Goal: Task Accomplishment & Management: Complete application form

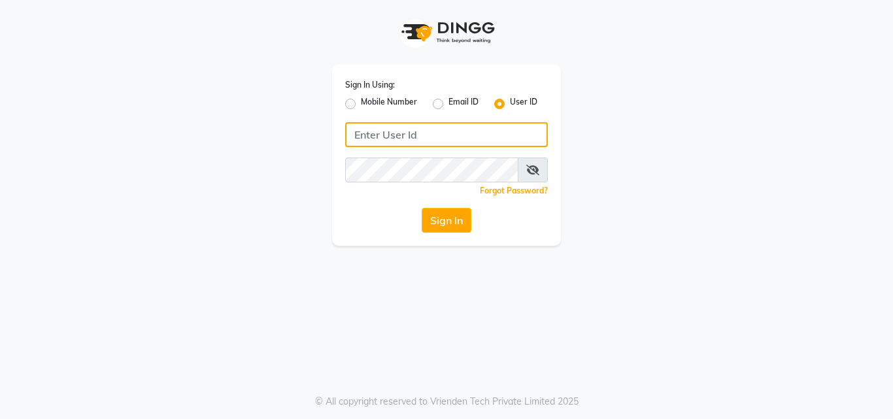
type input "[PERSON_NAME]"
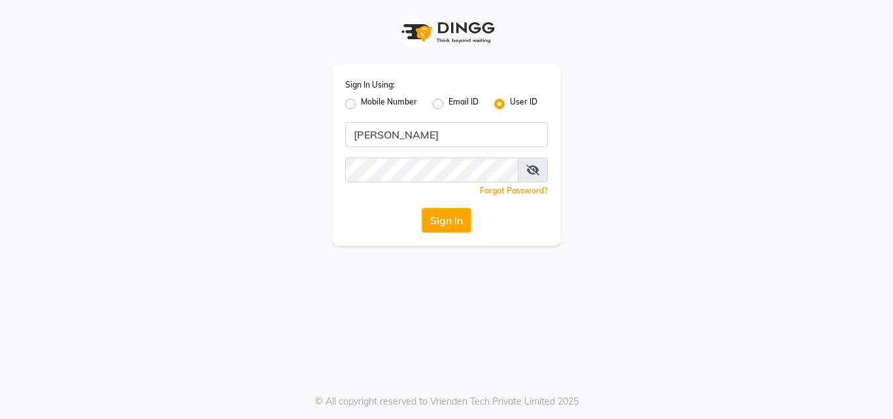
click at [529, 168] on icon at bounding box center [532, 170] width 13 height 10
click at [444, 228] on button "Sign In" at bounding box center [447, 220] width 50 height 25
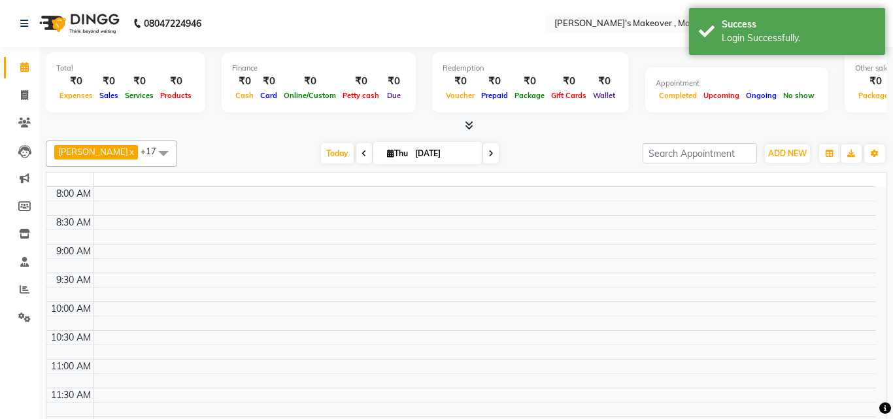
select select "en"
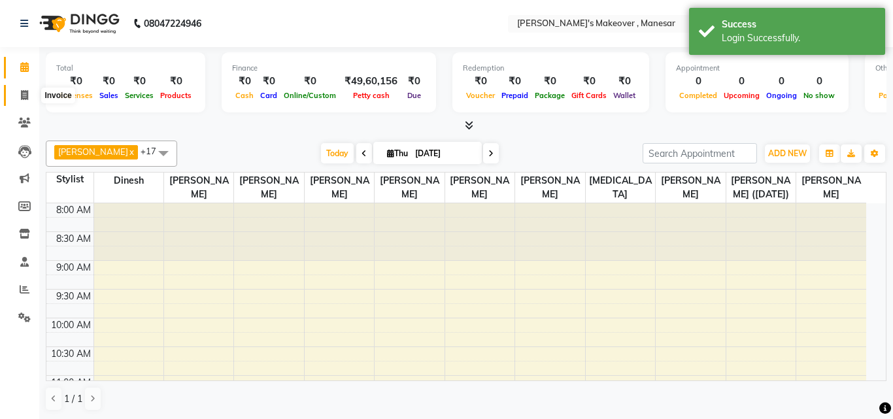
click at [21, 96] on icon at bounding box center [24, 95] width 7 height 10
select select "service"
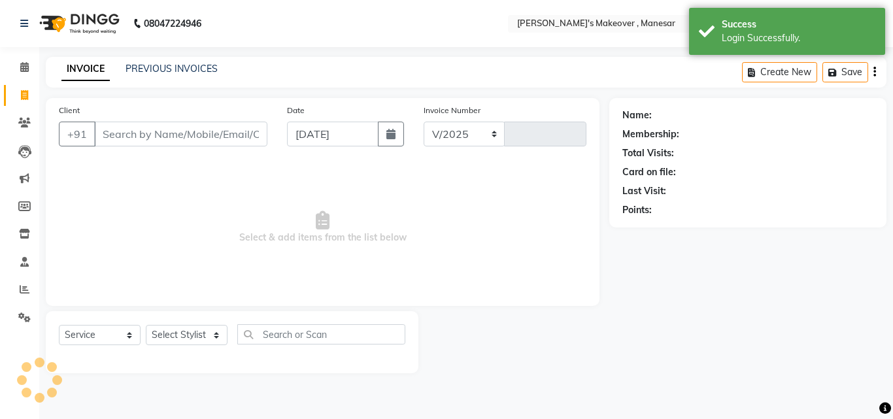
select select "820"
type input "4015"
click at [147, 136] on input "Client" at bounding box center [180, 134] width 173 height 25
click at [150, 133] on input "Client" at bounding box center [180, 134] width 173 height 25
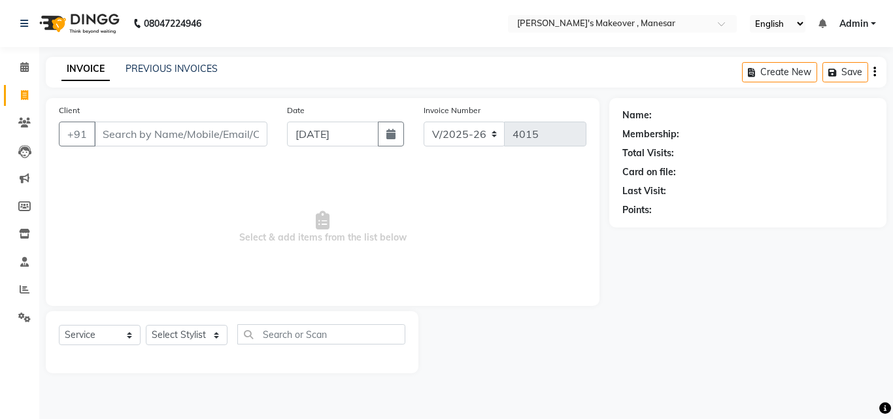
click at [150, 133] on input "Client" at bounding box center [180, 134] width 173 height 25
click at [135, 136] on input "Client" at bounding box center [180, 134] width 173 height 25
click at [23, 290] on icon at bounding box center [25, 289] width 10 height 10
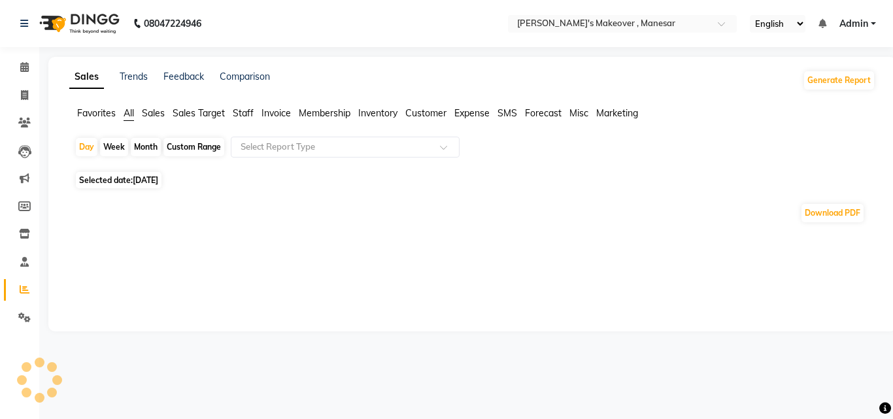
click at [481, 231] on div "Download PDF" at bounding box center [470, 213] width 812 height 42
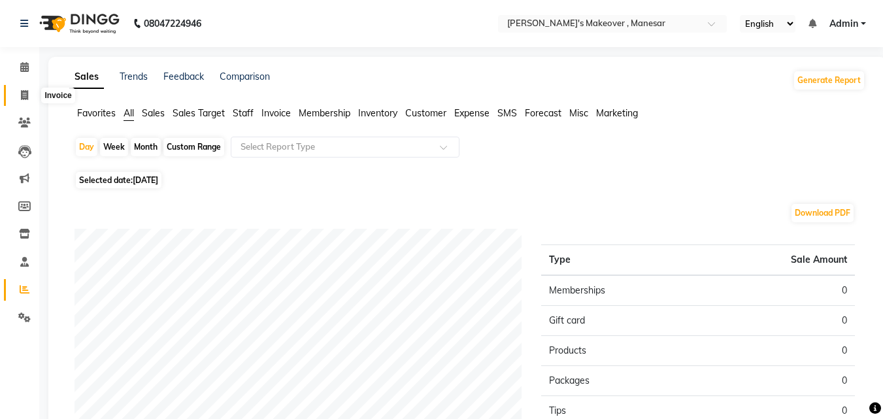
click at [24, 95] on icon at bounding box center [24, 95] width 7 height 10
select select "service"
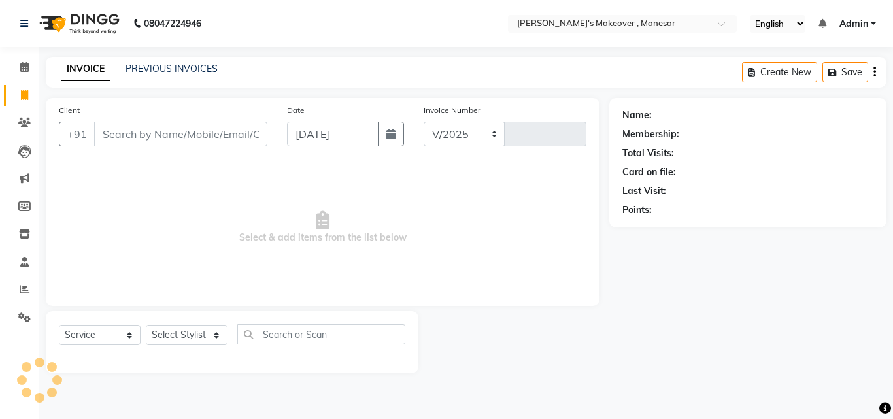
select select "820"
type input "4015"
click at [122, 130] on input "Client" at bounding box center [180, 134] width 173 height 25
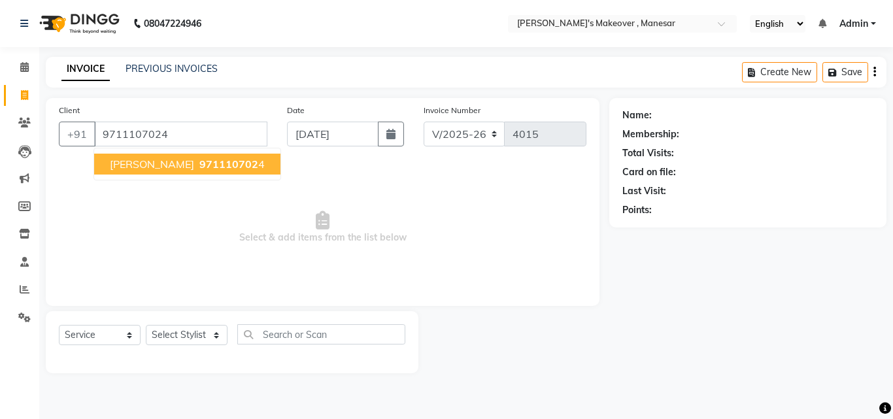
type input "9711107024"
select select "1: Object"
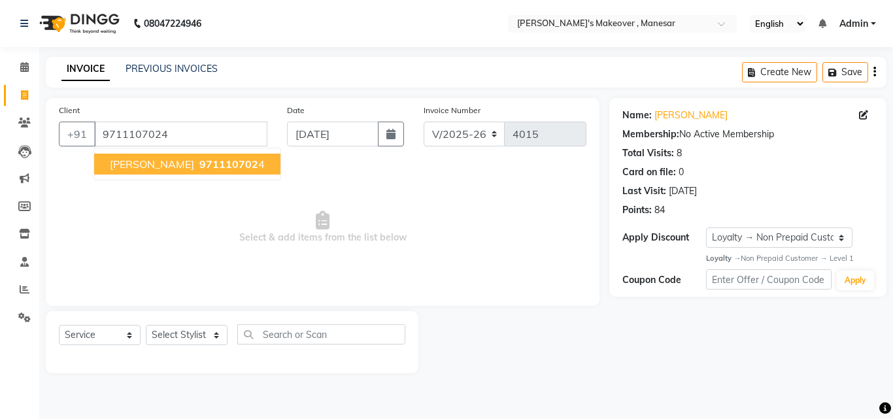
click at [211, 168] on span "971110702" at bounding box center [228, 164] width 59 height 13
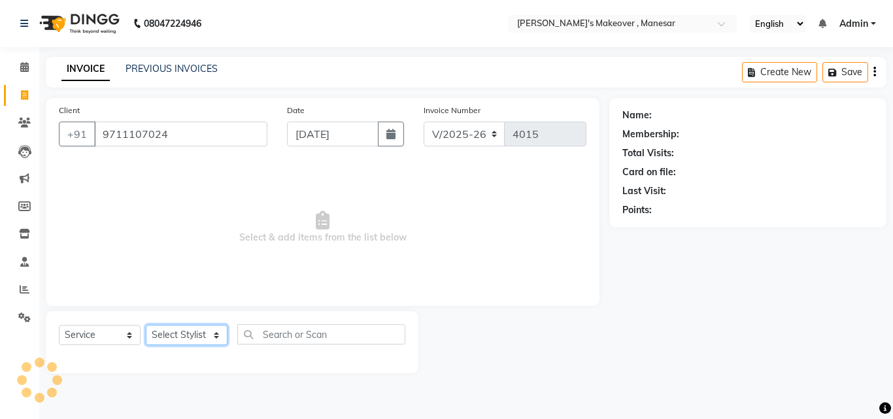
click at [188, 339] on select "Select Stylist Danish Shavej [PERSON_NAME] Krishna [PERSON_NAME] [PERSON_NAME] …" at bounding box center [187, 335] width 82 height 20
select select "1: Object"
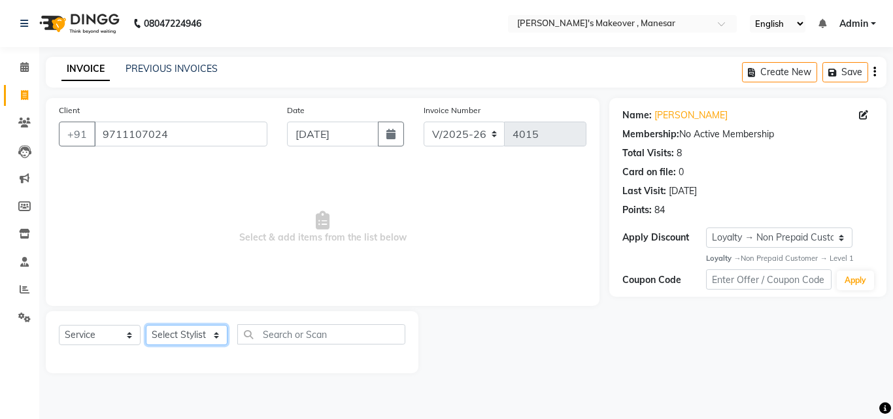
click at [188, 339] on select "Select Stylist Danish Shavej [PERSON_NAME] Krishna [PERSON_NAME] [PERSON_NAME] …" at bounding box center [187, 335] width 82 height 20
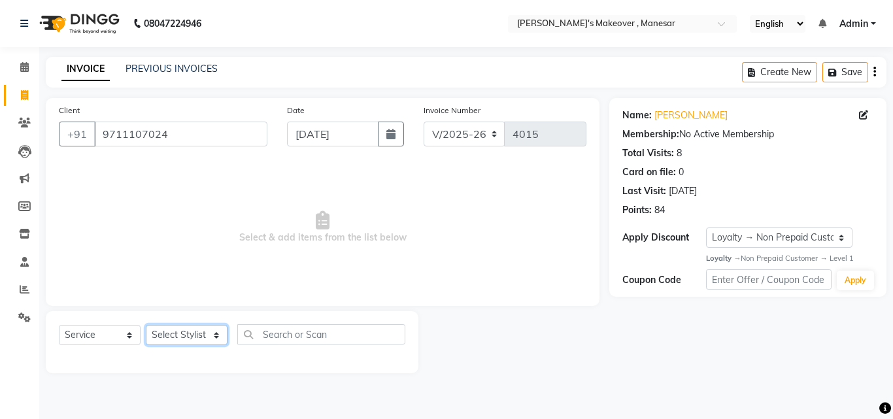
select select "40154"
click at [146, 325] on select "Select Stylist Danish Shavej [PERSON_NAME] Krishna [PERSON_NAME] [PERSON_NAME] …" at bounding box center [187, 335] width 82 height 20
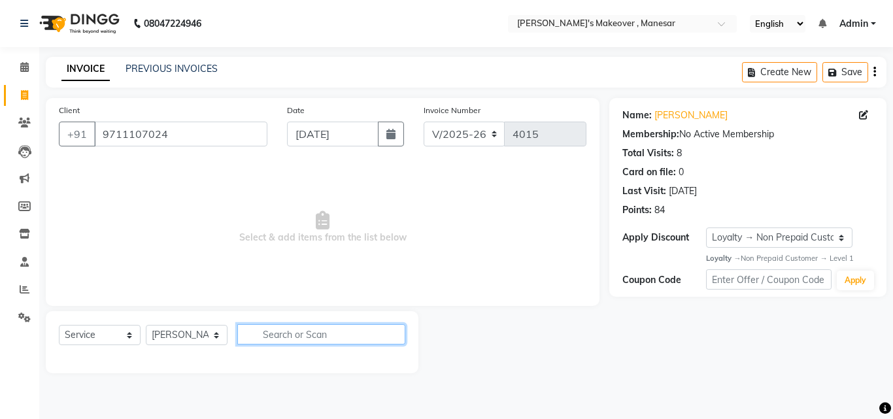
click at [294, 339] on input "text" at bounding box center [321, 334] width 168 height 20
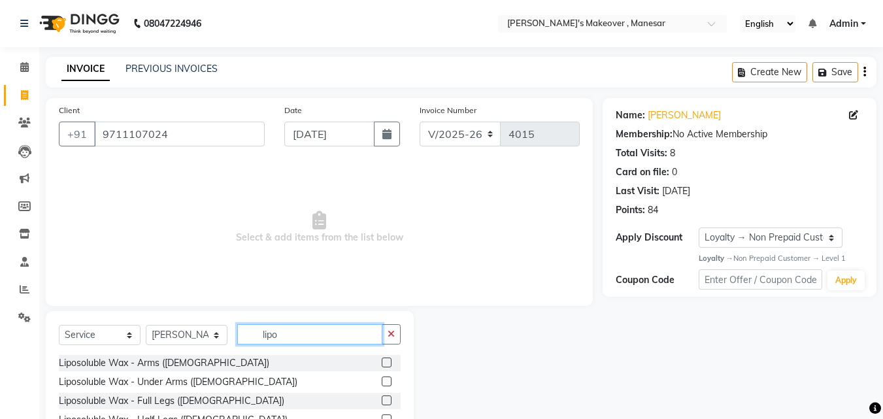
type input "lipo"
click at [382, 363] on label at bounding box center [387, 363] width 10 height 10
click at [382, 363] on input "checkbox" at bounding box center [386, 363] width 9 height 9
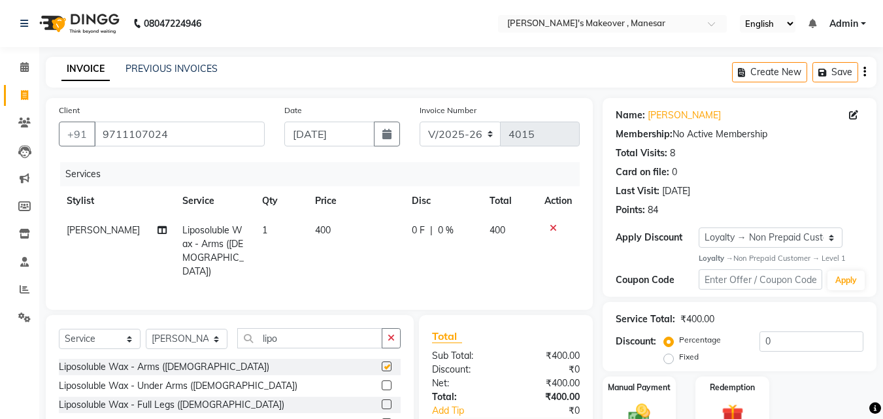
checkbox input "false"
click at [382, 385] on label at bounding box center [387, 386] width 10 height 10
click at [382, 385] on input "checkbox" at bounding box center [386, 386] width 9 height 9
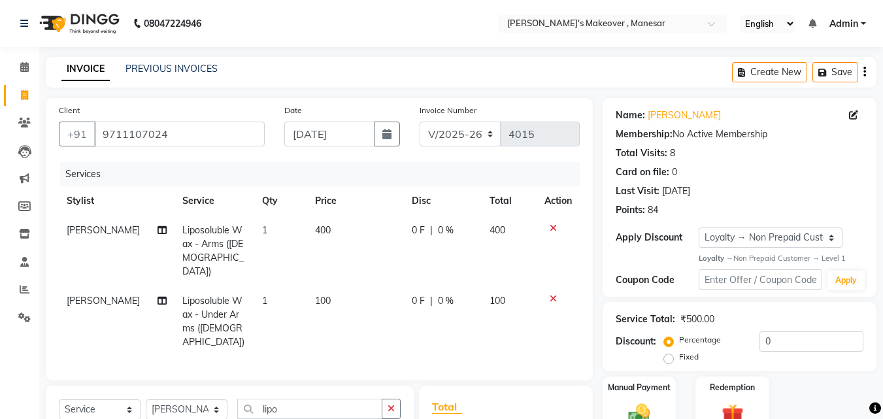
checkbox input "false"
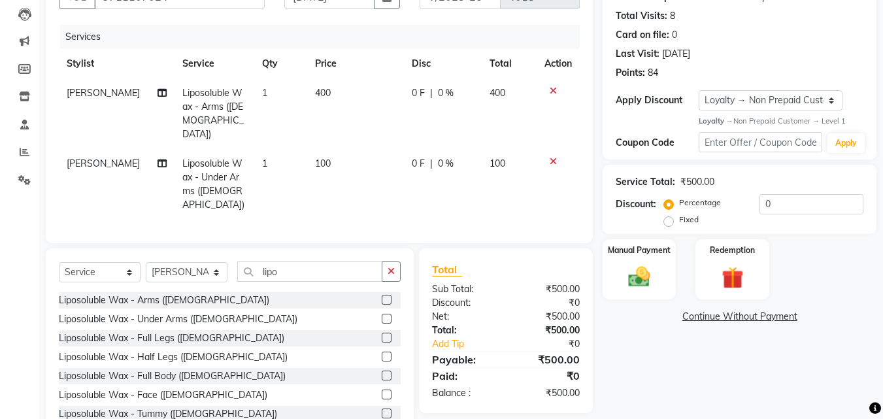
scroll to position [162, 0]
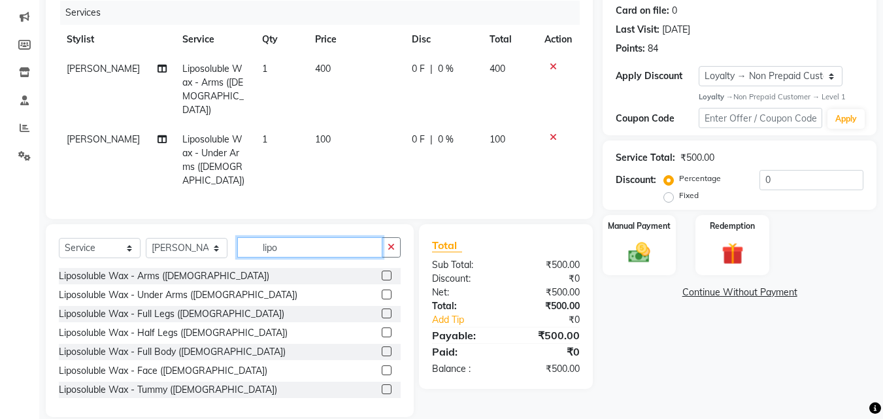
click at [292, 237] on input "lipo" at bounding box center [309, 247] width 145 height 20
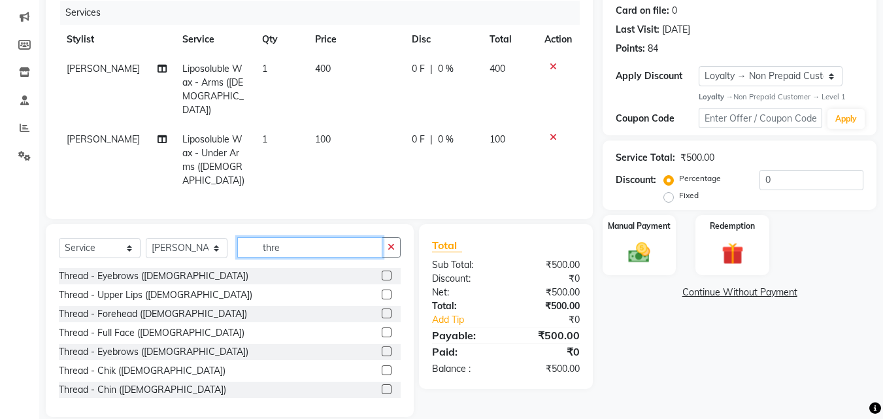
type input "thre"
click at [382, 271] on label at bounding box center [387, 276] width 10 height 10
click at [382, 272] on input "checkbox" at bounding box center [386, 276] width 9 height 9
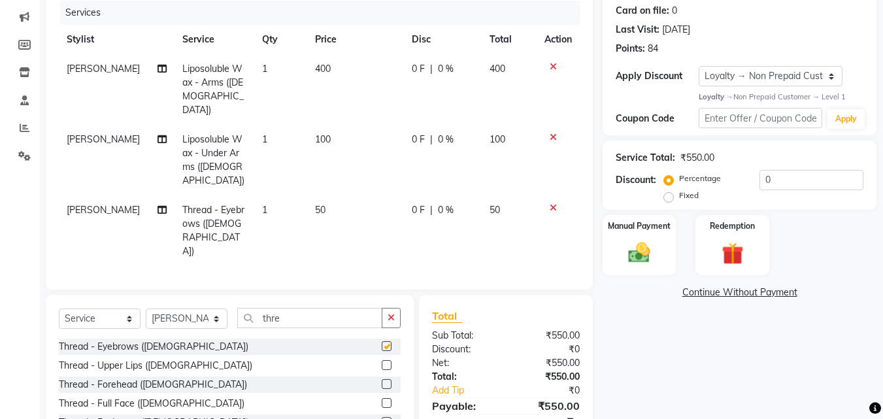
checkbox input "false"
click at [382, 360] on label at bounding box center [387, 365] width 10 height 10
click at [382, 362] on input "checkbox" at bounding box center [386, 366] width 9 height 9
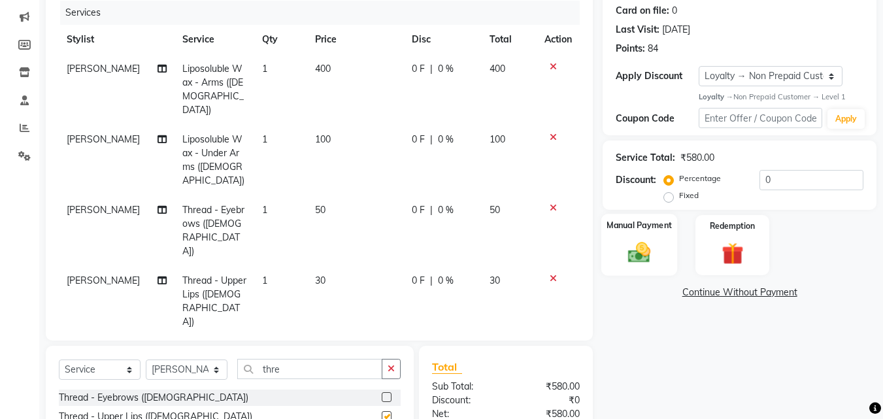
checkbox input "false"
click at [657, 240] on img at bounding box center [639, 253] width 37 height 26
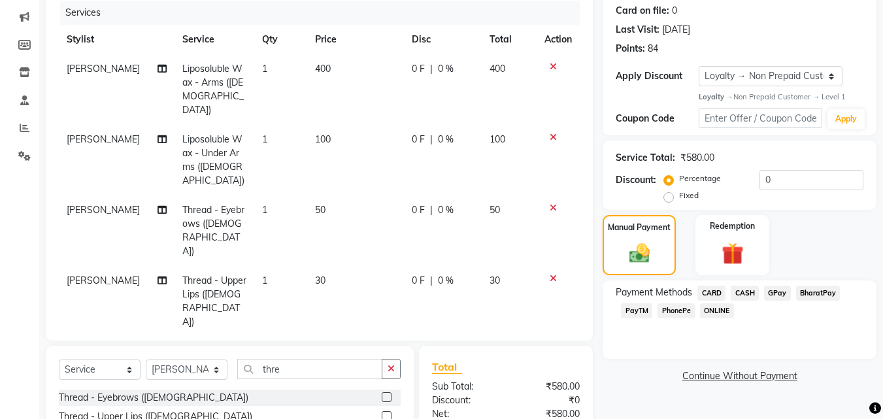
click at [674, 311] on span "PhonePe" at bounding box center [676, 310] width 37 height 15
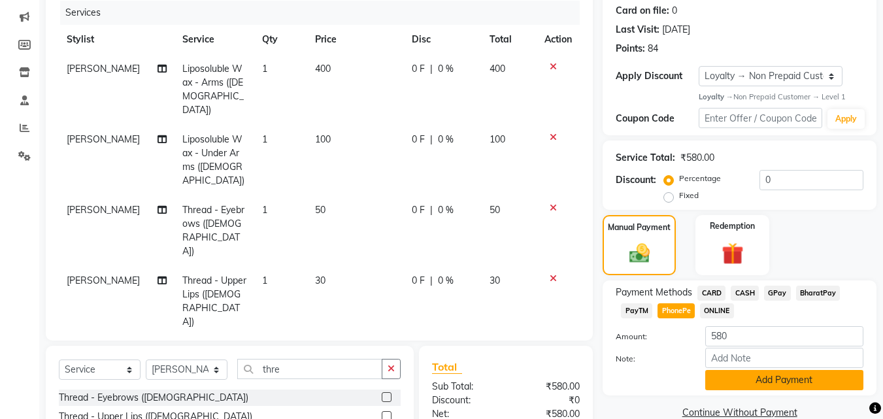
click at [776, 382] on button "Add Payment" at bounding box center [785, 380] width 158 height 20
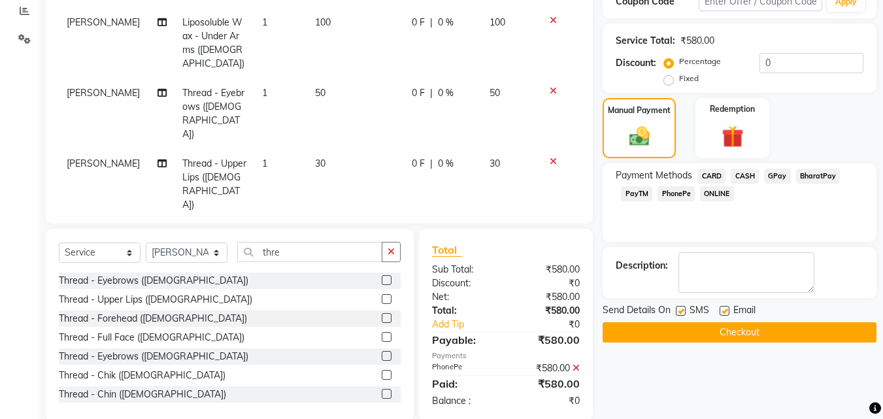
scroll to position [312, 0]
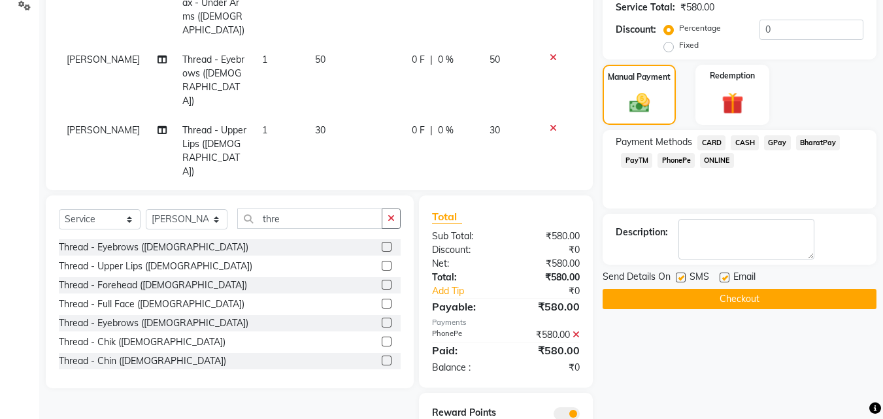
click at [685, 297] on button "Checkout" at bounding box center [740, 299] width 274 height 20
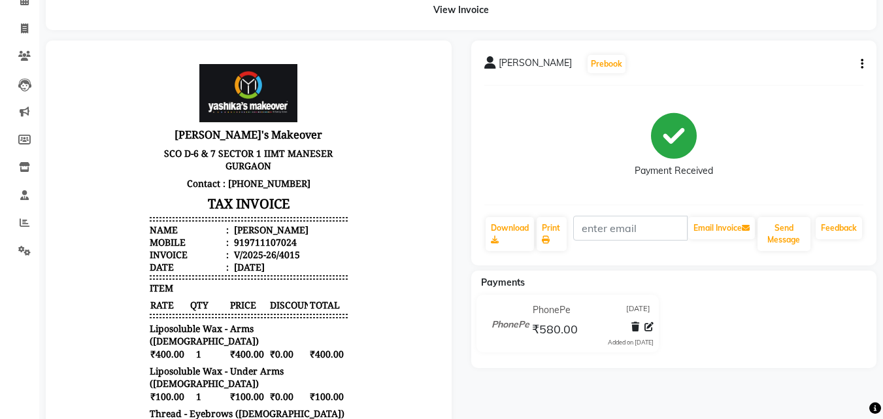
scroll to position [56, 0]
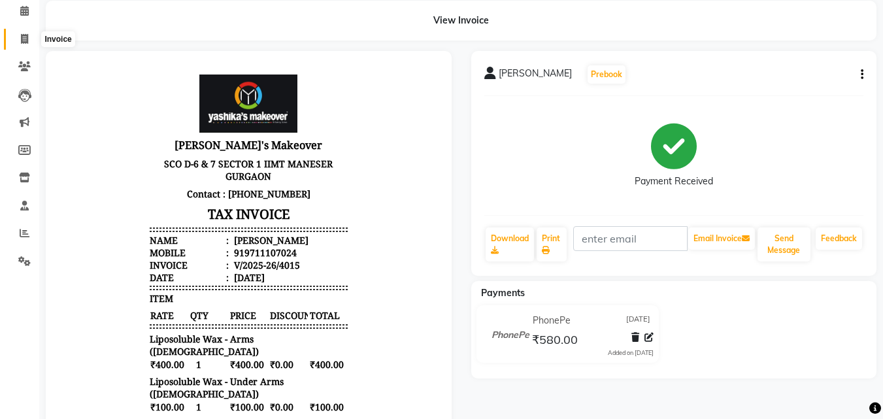
click at [29, 38] on span at bounding box center [24, 39] width 23 height 15
select select "service"
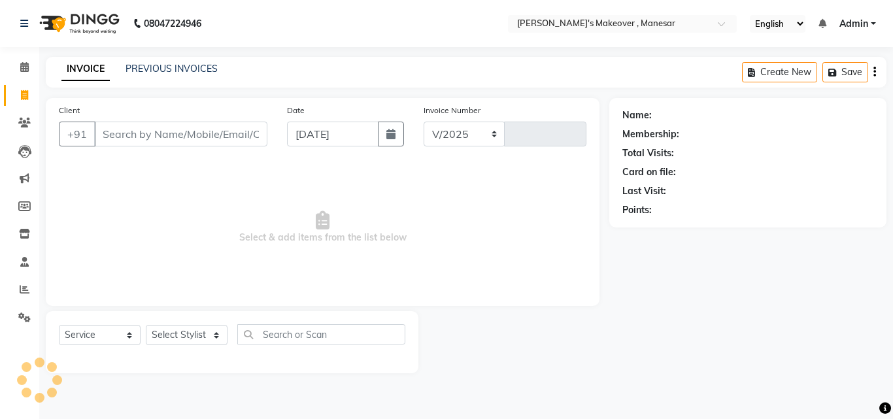
select select "820"
type input "4016"
type input "0"
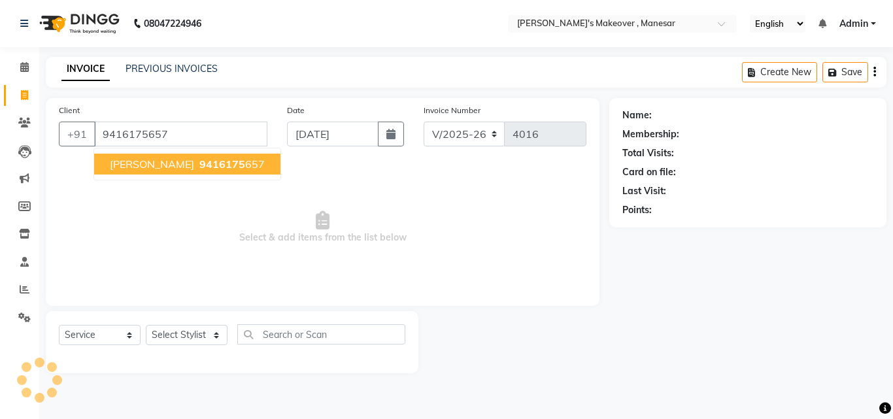
type input "9416175657"
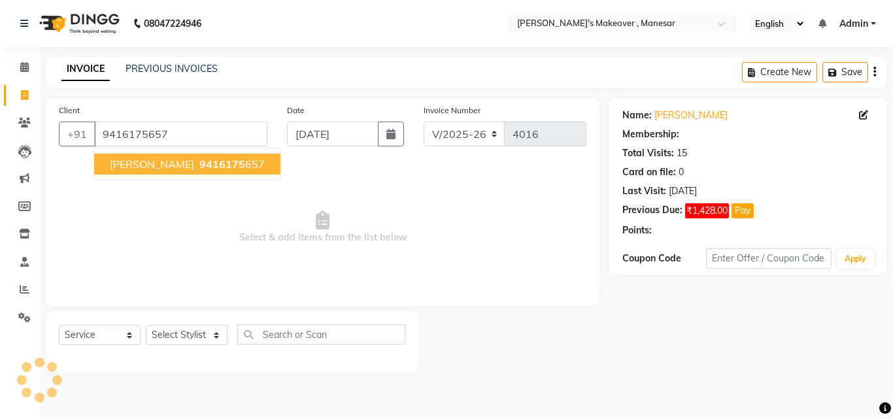
select select "1: Object"
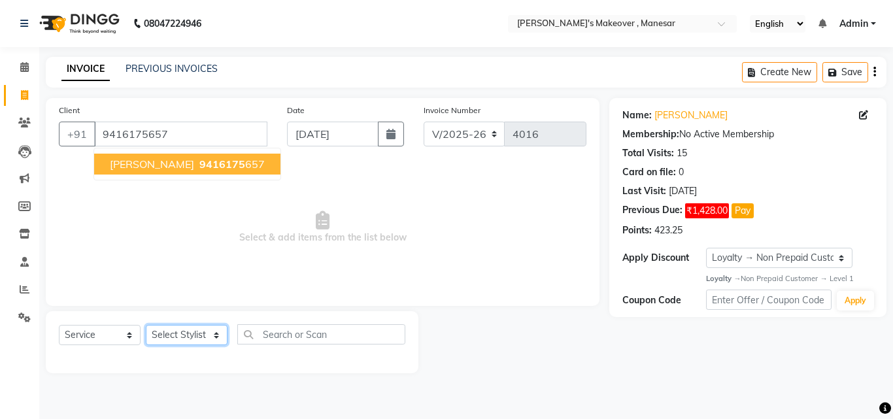
click at [179, 339] on select "Select Stylist Danish Shavej [PERSON_NAME] Krishna [PERSON_NAME] [PERSON_NAME] …" at bounding box center [187, 335] width 82 height 20
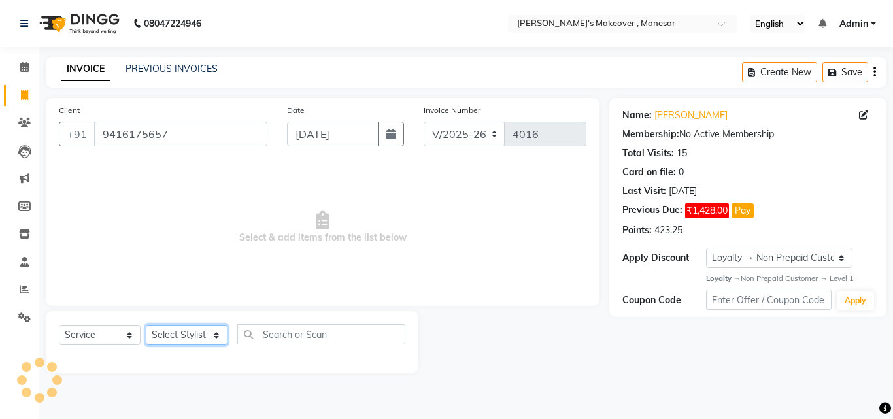
select select "63321"
click at [146, 325] on select "Select Stylist Danish Shavej [PERSON_NAME] Krishna [PERSON_NAME] [PERSON_NAME] …" at bounding box center [187, 335] width 82 height 20
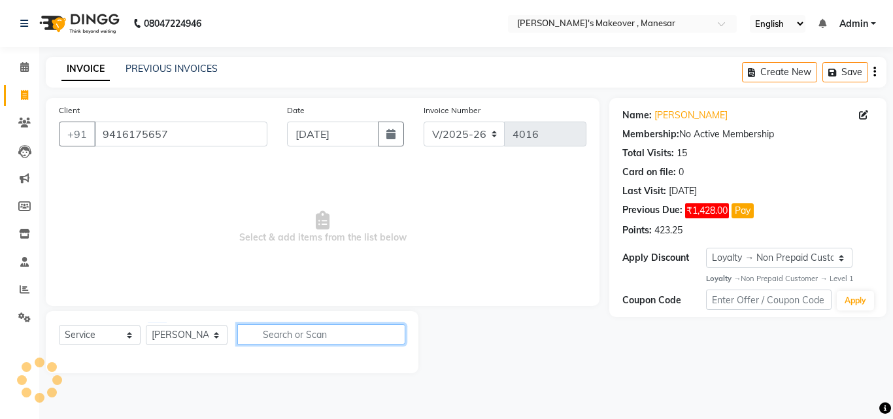
click at [280, 337] on input "text" at bounding box center [321, 334] width 168 height 20
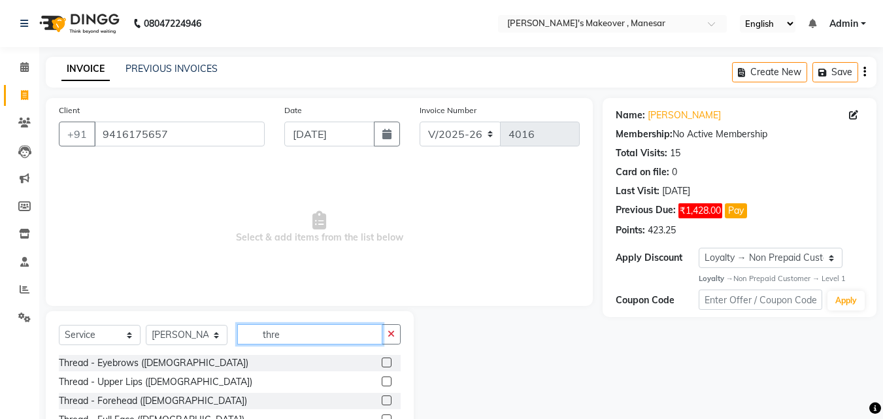
type input "thre"
click at [382, 360] on label at bounding box center [387, 363] width 10 height 10
click at [382, 360] on input "checkbox" at bounding box center [386, 363] width 9 height 9
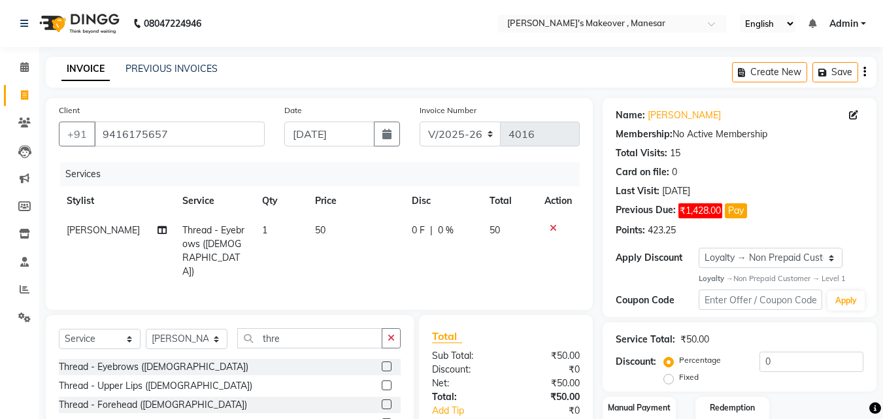
checkbox input "false"
click at [271, 320] on div "Select Service Product Membership Package Voucher Prepaid Gift Card Select Styl…" at bounding box center [230, 411] width 368 height 193
click at [290, 336] on input "thre" at bounding box center [309, 338] width 145 height 20
type input "t"
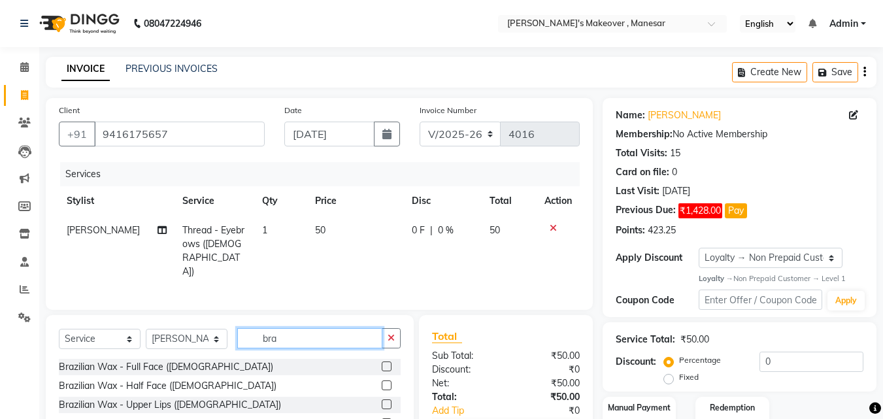
type input "bra"
click at [382, 402] on label at bounding box center [387, 405] width 10 height 10
click at [382, 402] on input "checkbox" at bounding box center [386, 405] width 9 height 9
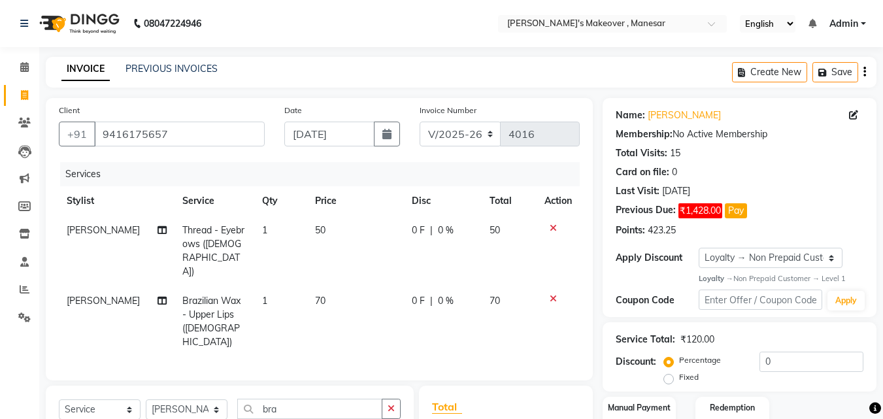
checkbox input "false"
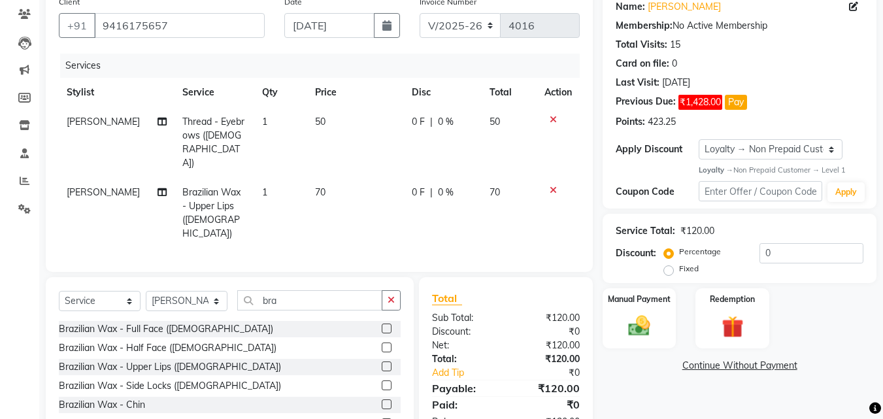
scroll to position [148, 0]
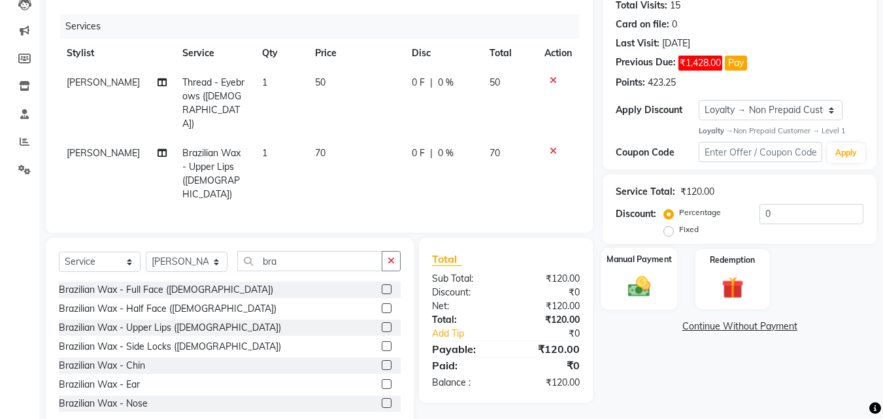
click at [638, 271] on div "Manual Payment" at bounding box center [640, 279] width 77 height 62
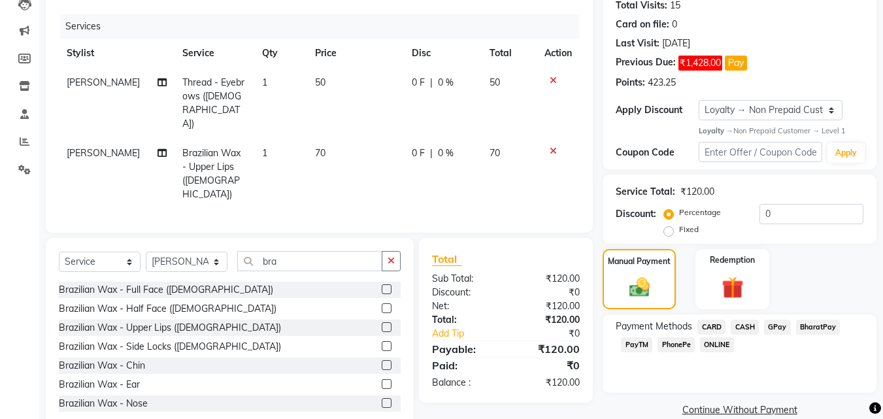
click at [740, 323] on span "CASH" at bounding box center [745, 327] width 28 height 15
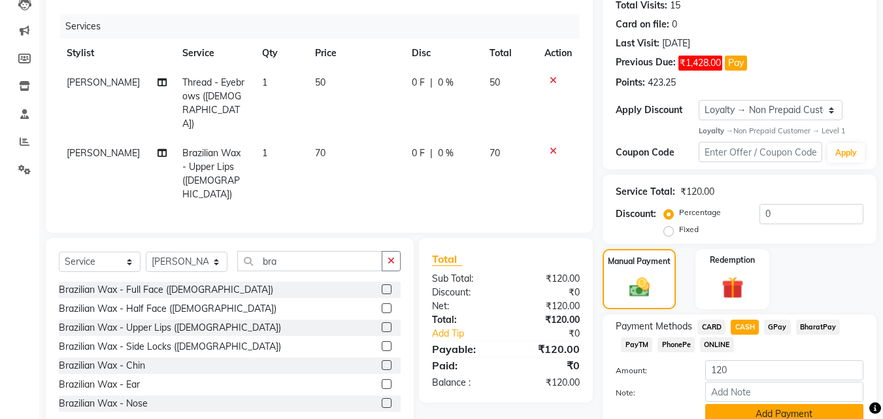
click at [741, 412] on button "Add Payment" at bounding box center [785, 414] width 158 height 20
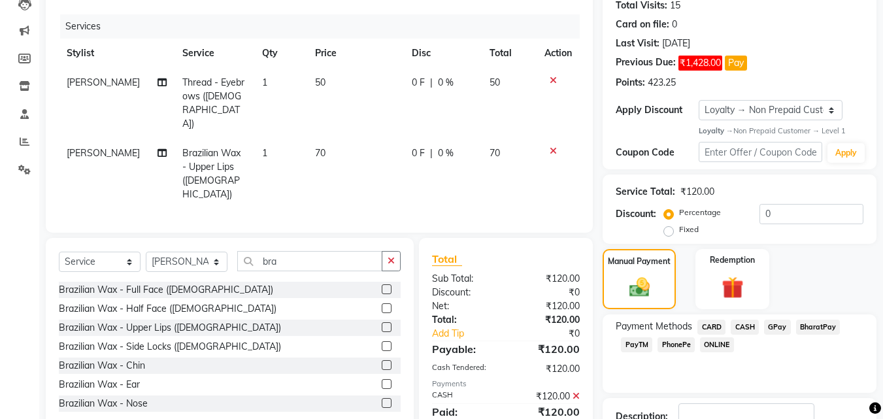
scroll to position [242, 0]
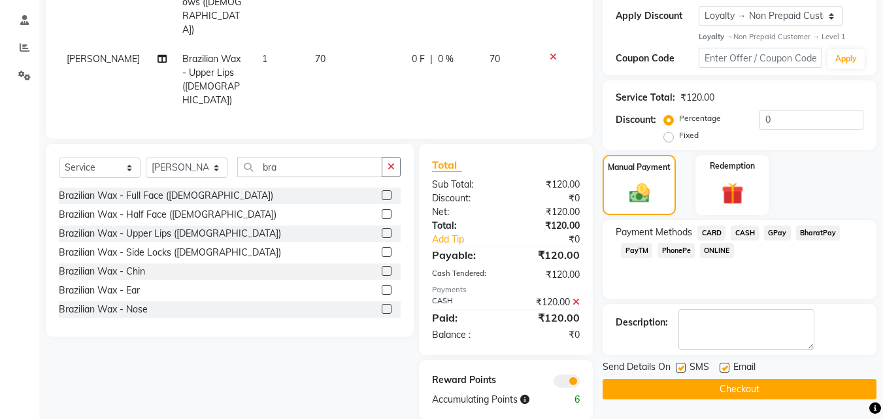
click at [679, 367] on label at bounding box center [681, 368] width 10 height 10
click at [679, 367] on input "checkbox" at bounding box center [680, 368] width 9 height 9
click at [679, 367] on label at bounding box center [681, 368] width 10 height 10
click at [679, 367] on input "checkbox" at bounding box center [680, 368] width 9 height 9
click at [683, 368] on label at bounding box center [681, 368] width 10 height 10
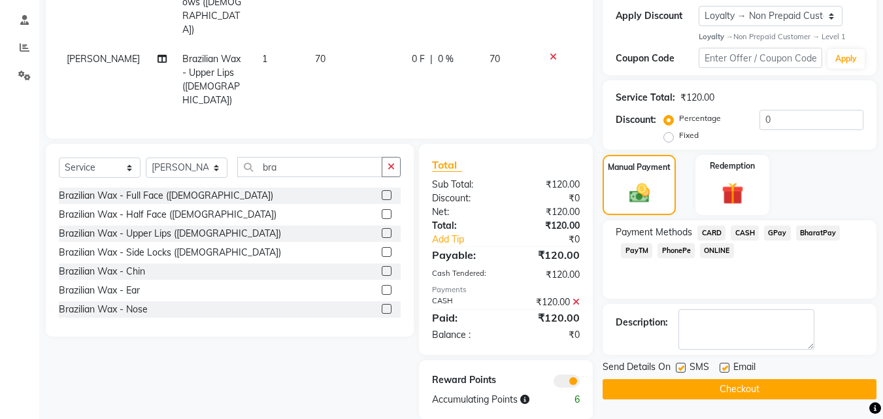
click at [683, 368] on input "checkbox" at bounding box center [680, 368] width 9 height 9
checkbox input "false"
click at [727, 366] on label at bounding box center [725, 368] width 10 height 10
click at [727, 366] on input "checkbox" at bounding box center [724, 368] width 9 height 9
checkbox input "false"
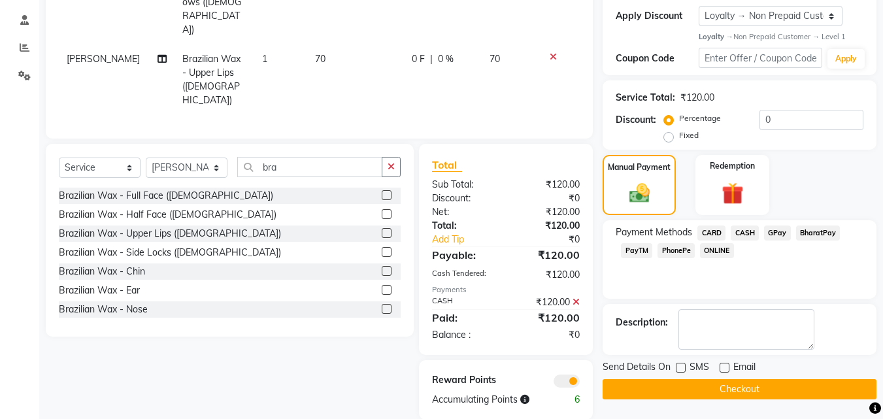
click at [706, 387] on button "Checkout" at bounding box center [740, 389] width 274 height 20
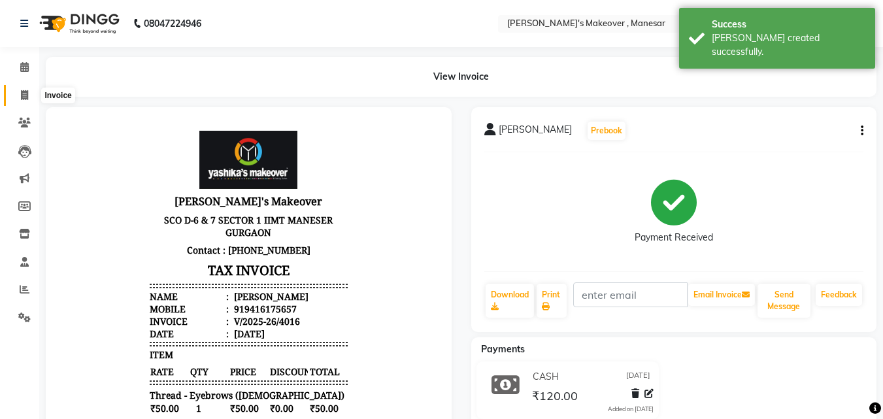
click at [29, 91] on span at bounding box center [24, 95] width 23 height 15
select select "service"
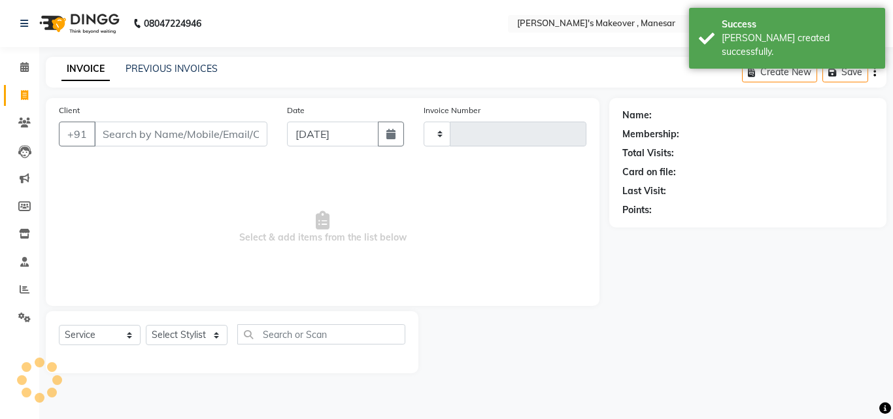
type input "4017"
select select "820"
click at [132, 134] on input "Client" at bounding box center [180, 134] width 173 height 25
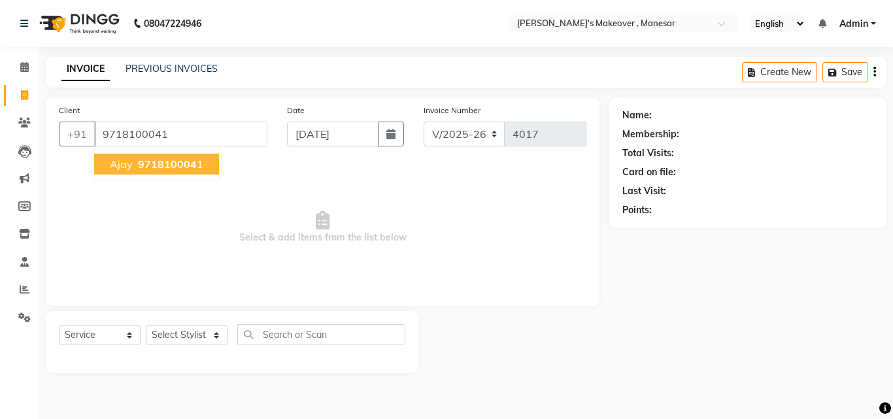
type input "9718100041"
click at [159, 163] on span "971810004" at bounding box center [167, 164] width 59 height 13
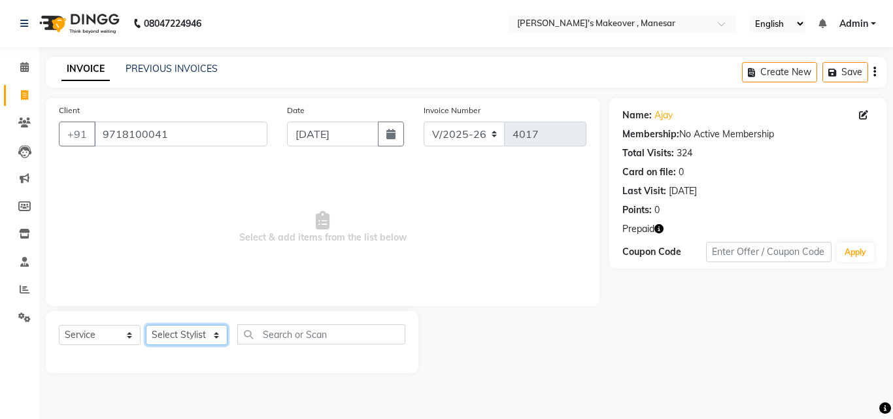
click at [179, 333] on select "Select Stylist Danish Shavej [PERSON_NAME] Krishna [PERSON_NAME] [PERSON_NAME] …" at bounding box center [187, 335] width 82 height 20
select select "69485"
click at [146, 325] on select "Select Stylist Danish Shavej [PERSON_NAME] Krishna [PERSON_NAME] [PERSON_NAME] …" at bounding box center [187, 335] width 82 height 20
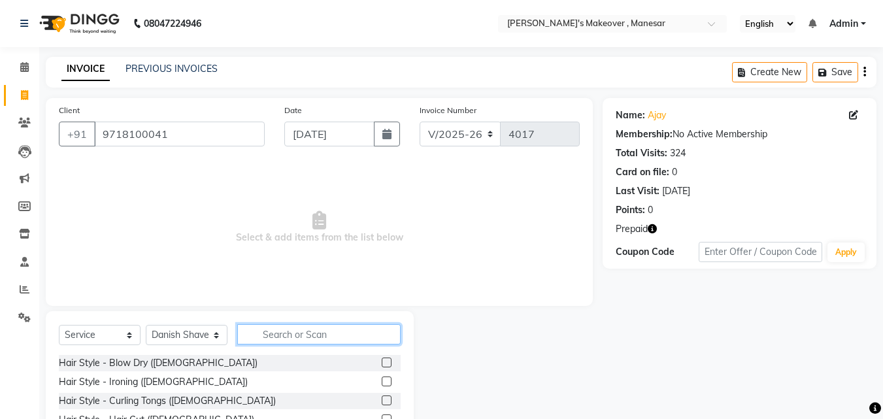
click at [318, 341] on input "text" at bounding box center [318, 334] width 163 height 20
type input "h cut"
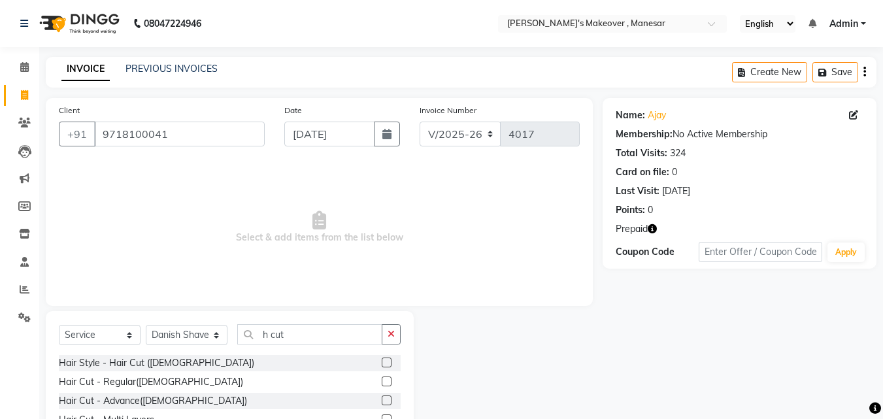
click at [382, 380] on label at bounding box center [387, 382] width 10 height 10
click at [382, 380] on input "checkbox" at bounding box center [386, 382] width 9 height 9
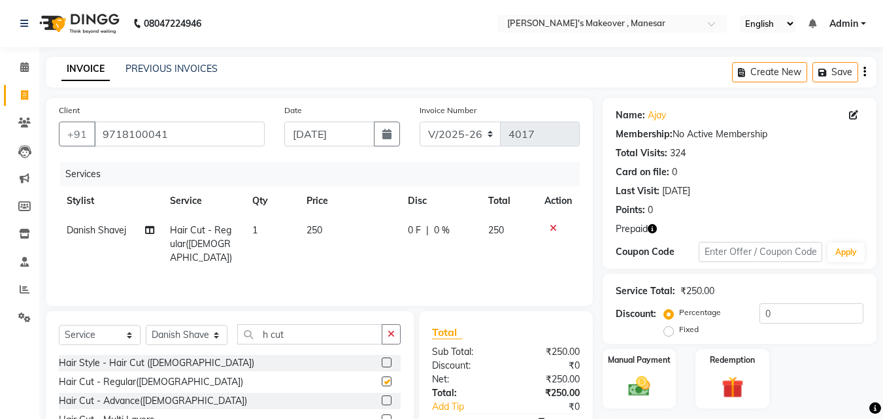
checkbox input "false"
click at [309, 337] on input "h cut" at bounding box center [309, 334] width 145 height 20
type input "h"
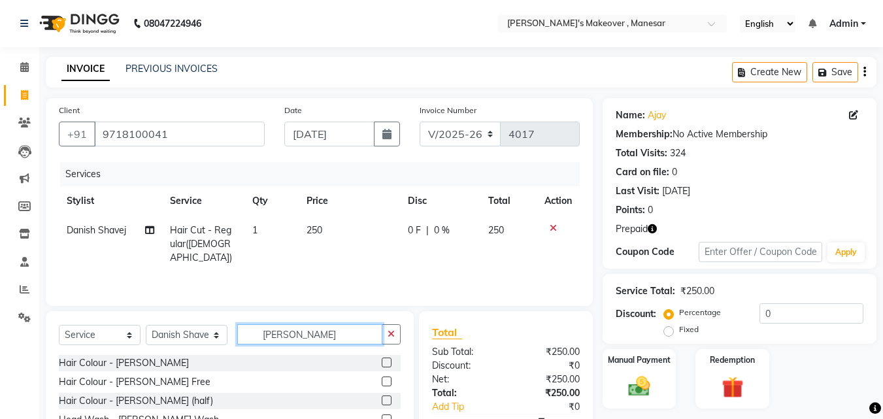
scroll to position [88, 0]
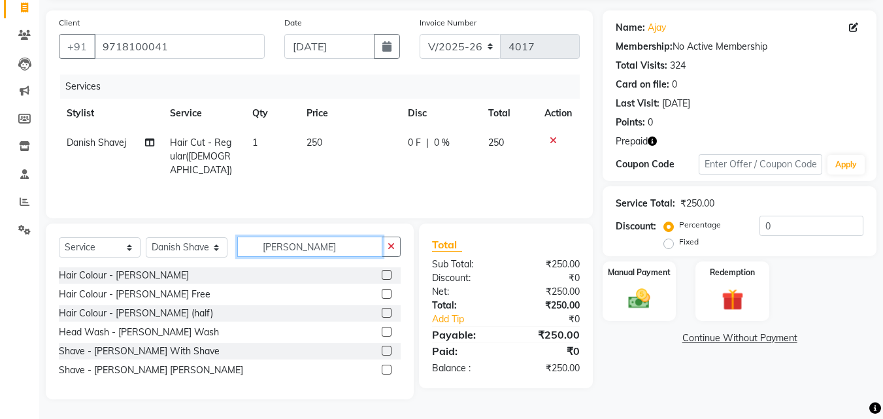
type input "[PERSON_NAME]"
click at [390, 352] on label at bounding box center [387, 351] width 10 height 10
click at [390, 352] on input "checkbox" at bounding box center [386, 351] width 9 height 9
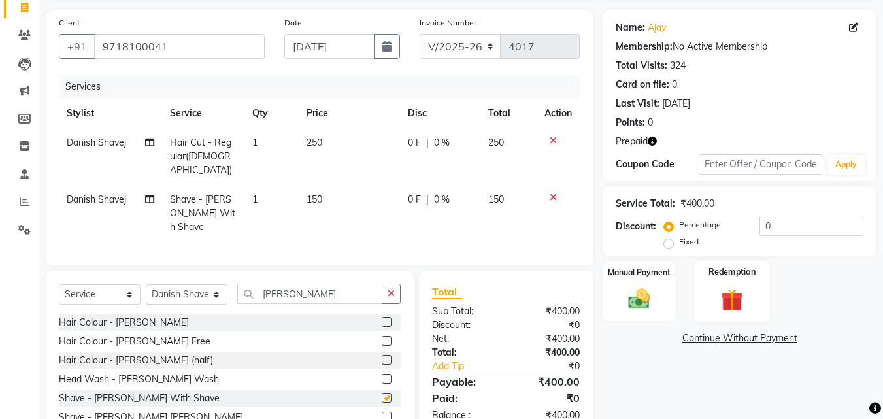
checkbox input "false"
click at [638, 297] on img at bounding box center [639, 299] width 37 height 26
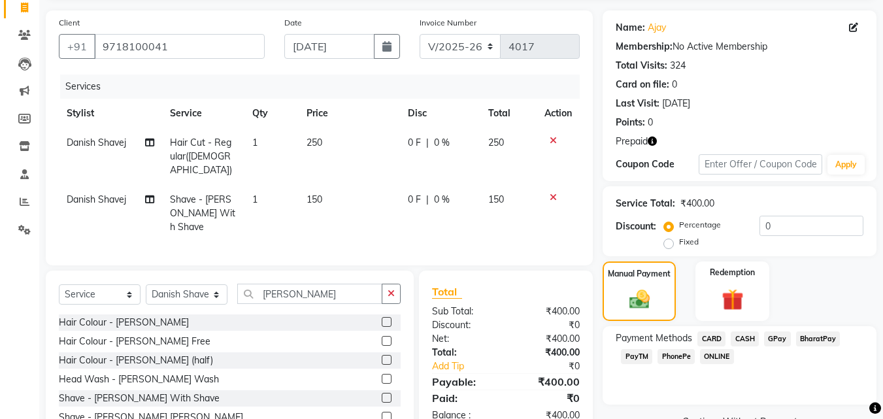
click at [673, 361] on span "PhonePe" at bounding box center [676, 356] width 37 height 15
click at [744, 338] on span "CASH" at bounding box center [745, 339] width 28 height 15
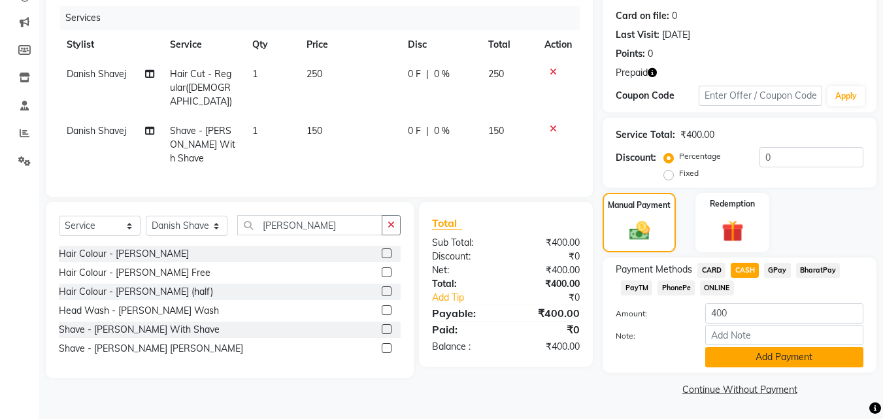
click at [803, 359] on button "Add Payment" at bounding box center [785, 357] width 158 height 20
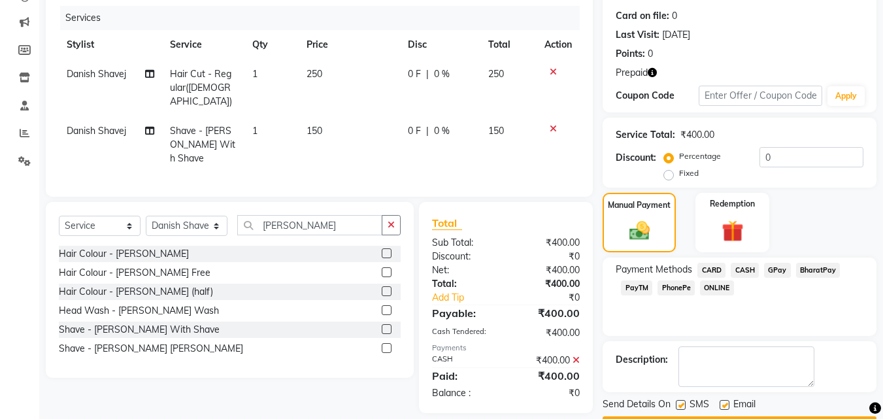
scroll to position [194, 0]
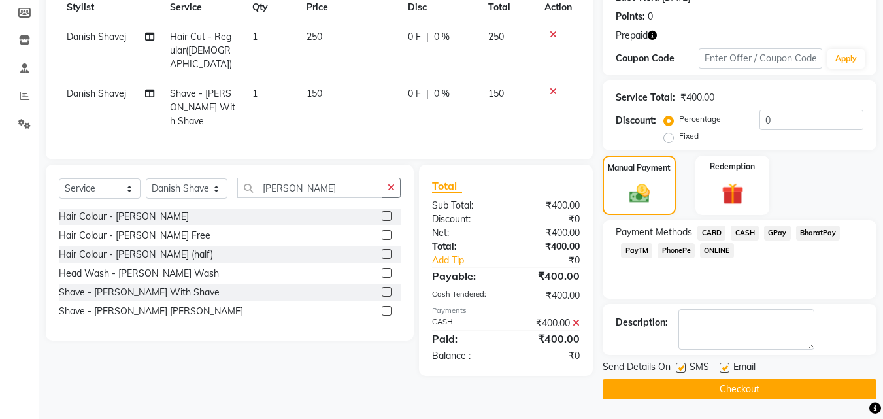
click at [681, 366] on label at bounding box center [681, 368] width 10 height 10
click at [681, 366] on input "checkbox" at bounding box center [680, 368] width 9 height 9
checkbox input "false"
click at [728, 365] on label at bounding box center [725, 368] width 10 height 10
click at [728, 365] on input "checkbox" at bounding box center [724, 368] width 9 height 9
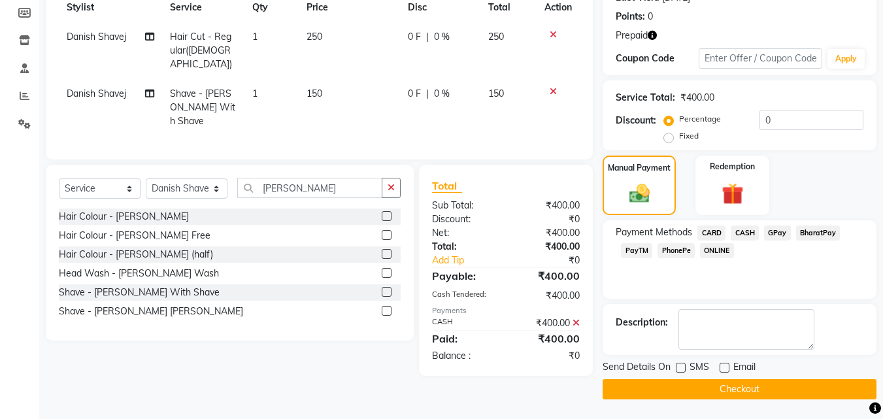
click at [728, 365] on label at bounding box center [725, 368] width 10 height 10
click at [728, 365] on input "checkbox" at bounding box center [724, 368] width 9 height 9
click at [727, 365] on label at bounding box center [725, 368] width 10 height 10
click at [727, 365] on input "checkbox" at bounding box center [724, 368] width 9 height 9
checkbox input "false"
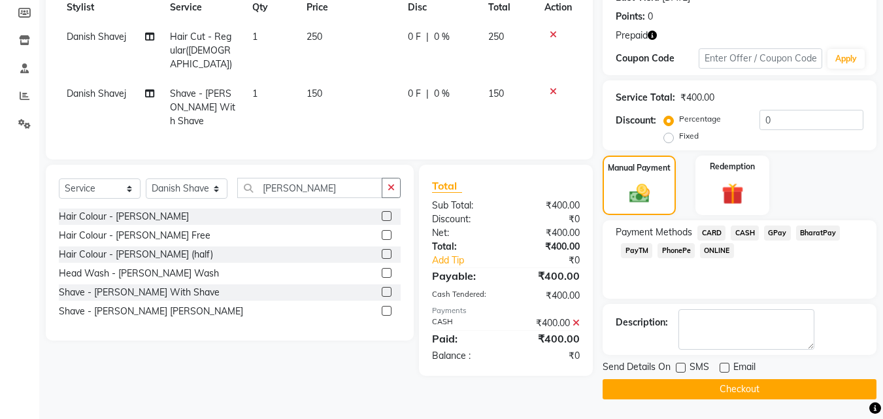
click at [710, 386] on button "Checkout" at bounding box center [740, 389] width 274 height 20
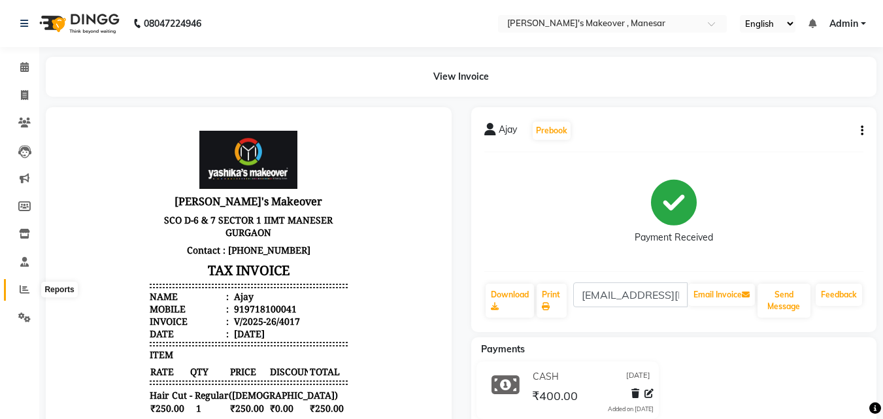
click at [22, 287] on icon at bounding box center [25, 289] width 10 height 10
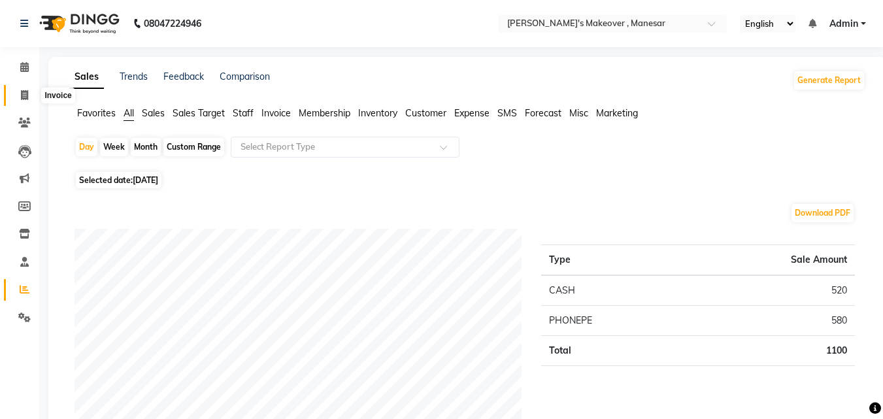
click at [25, 95] on icon at bounding box center [24, 95] width 7 height 10
select select "service"
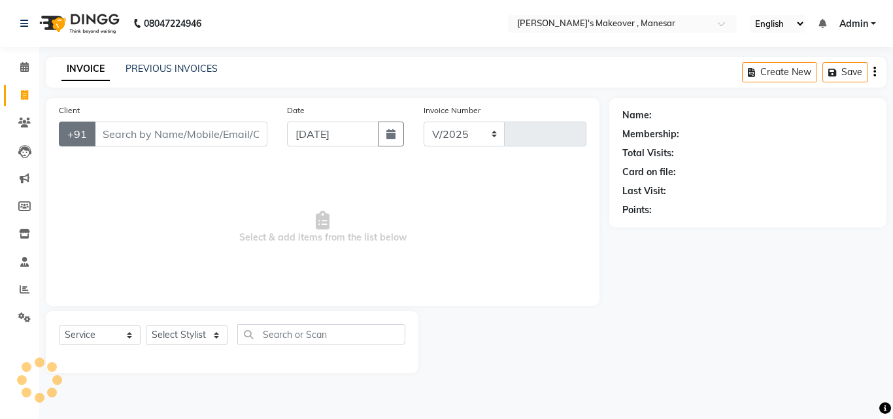
select select "820"
type input "4018"
click at [738, 325] on div "Name: Membership: Total Visits: Card on file: Last Visit: Points:" at bounding box center [752, 235] width 287 height 275
click at [460, 292] on span "Select & add items from the list below" at bounding box center [323, 227] width 528 height 131
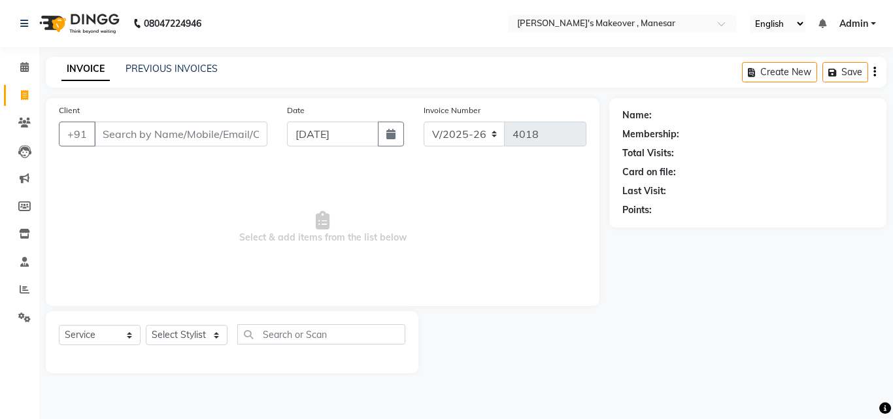
click at [802, 311] on div "Name: Membership: Total Visits: Card on file: Last Visit: Points:" at bounding box center [752, 235] width 287 height 275
click at [798, 307] on div "Name: Membership: Total Visits: Card on file: Last Visit: Points:" at bounding box center [752, 235] width 287 height 275
click at [181, 141] on input "Client" at bounding box center [180, 134] width 173 height 25
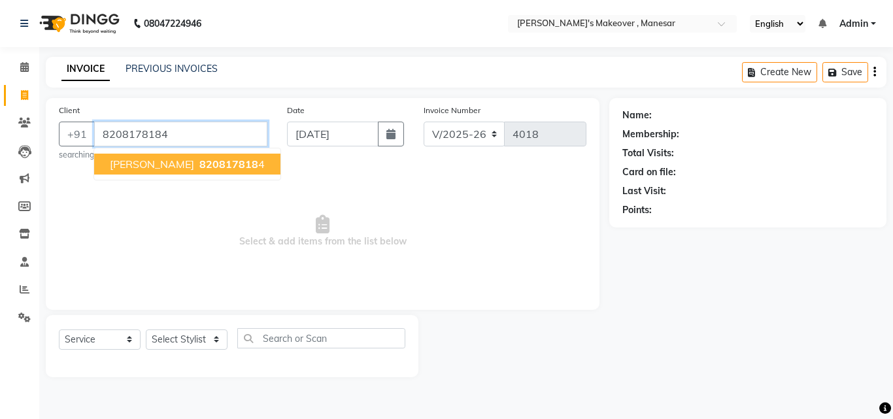
type input "8208178184"
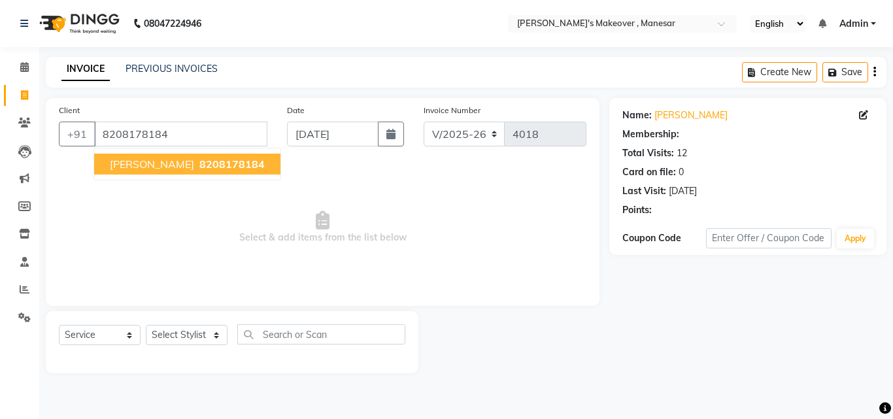
select select "1: Object"
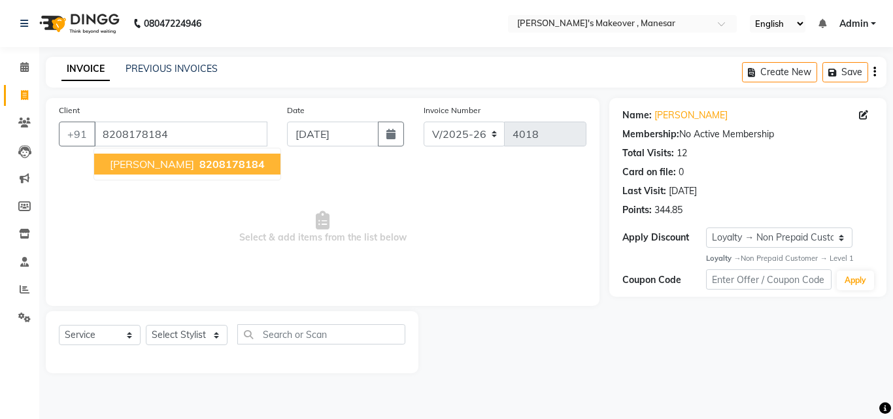
click at [197, 160] on ngb-highlight "8208178184" at bounding box center [231, 164] width 68 height 13
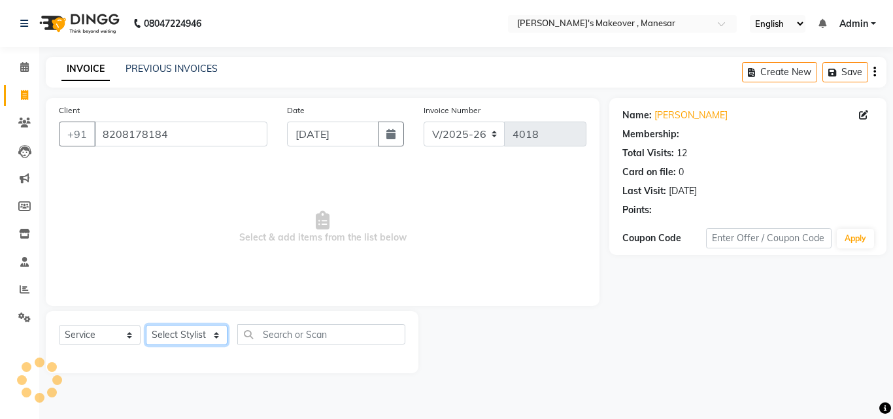
click at [183, 335] on select "Select Stylist Danish Shavej [PERSON_NAME] Krishna [PERSON_NAME] [PERSON_NAME] …" at bounding box center [187, 335] width 82 height 20
select select "1: Object"
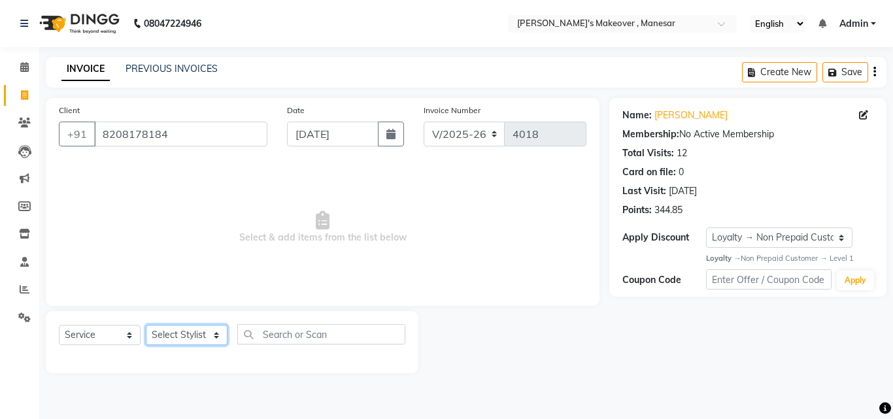
select select "14417"
click at [146, 325] on select "Select Stylist Danish Shavej [PERSON_NAME] Krishna [PERSON_NAME] [PERSON_NAME] …" at bounding box center [187, 335] width 82 height 20
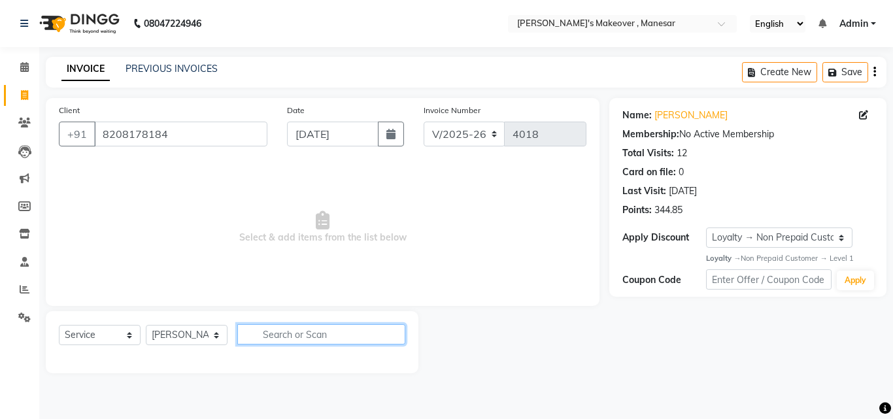
click at [290, 334] on input "text" at bounding box center [321, 334] width 168 height 20
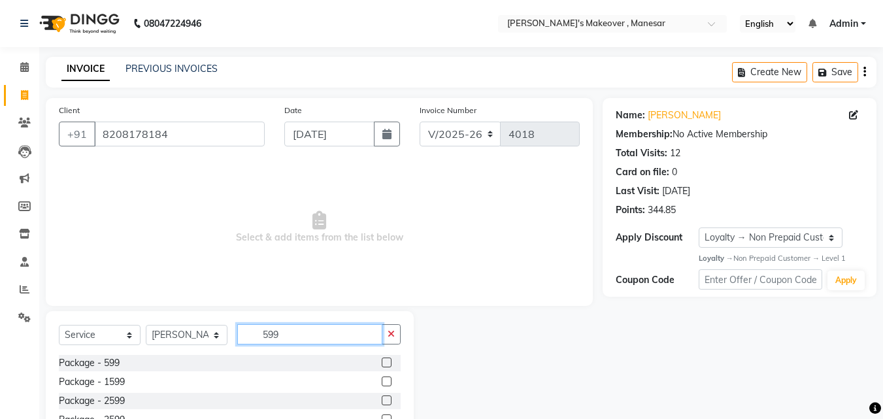
type input "599"
click at [382, 358] on label at bounding box center [387, 363] width 10 height 10
click at [382, 359] on input "checkbox" at bounding box center [386, 363] width 9 height 9
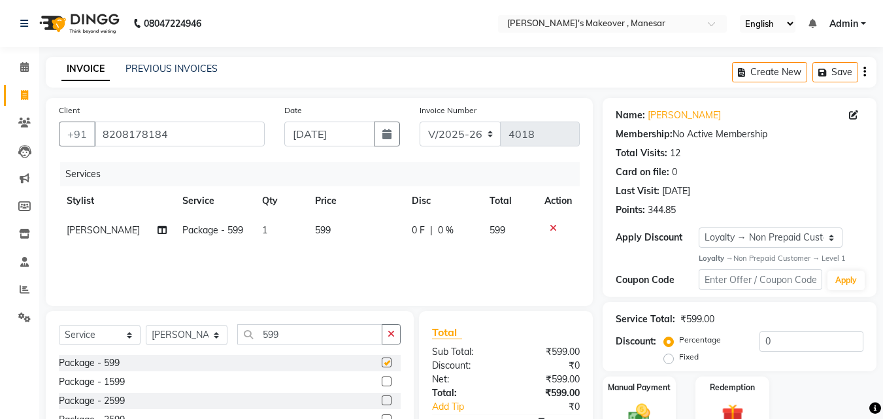
checkbox input "false"
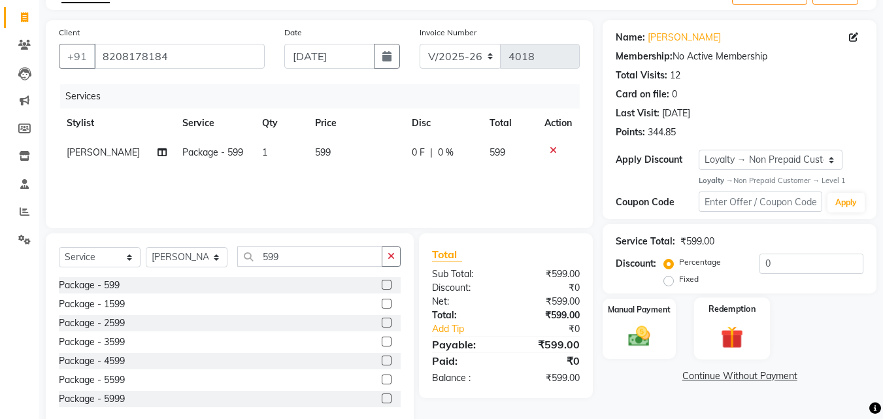
scroll to position [105, 0]
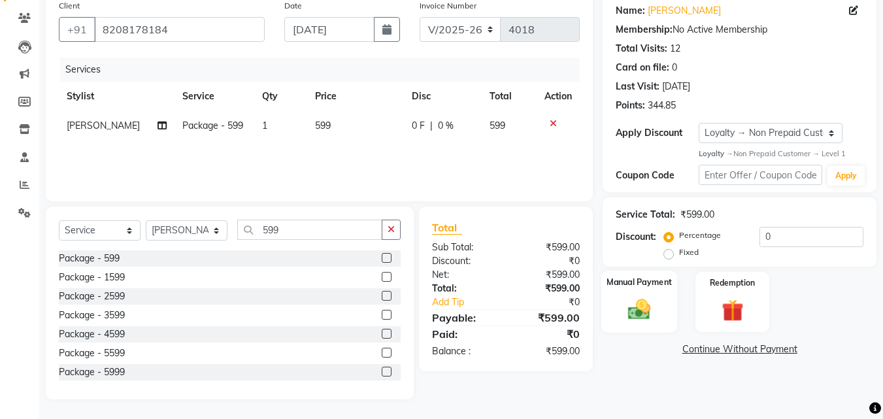
click at [651, 313] on img at bounding box center [639, 310] width 37 height 26
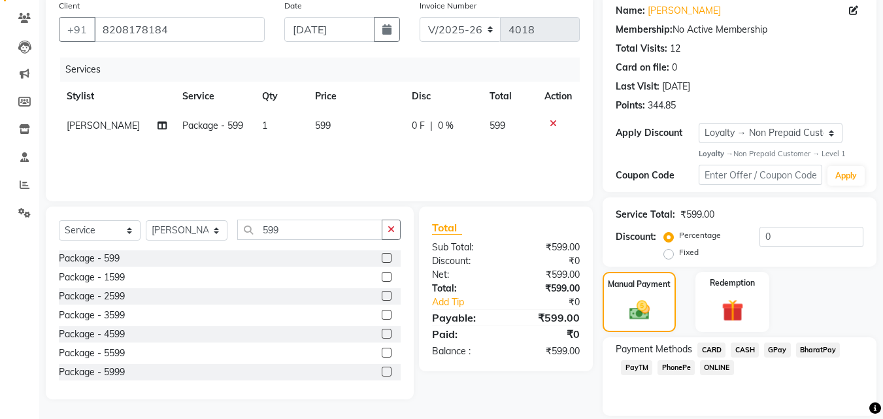
click at [664, 368] on span "PhonePe" at bounding box center [676, 367] width 37 height 15
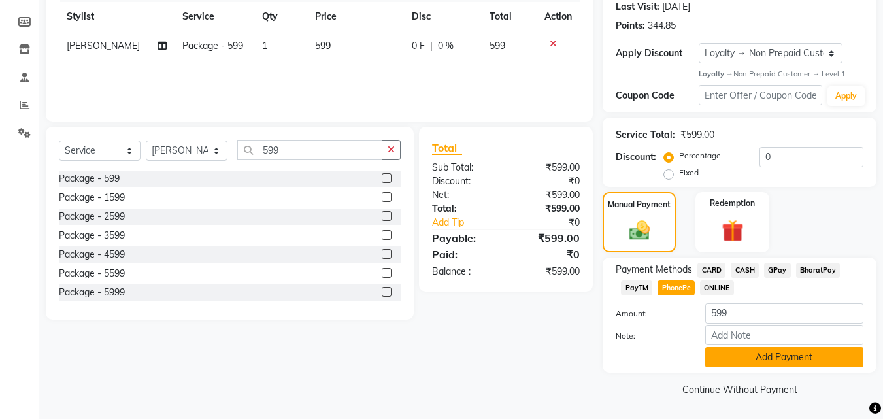
click at [771, 349] on button "Add Payment" at bounding box center [785, 357] width 158 height 20
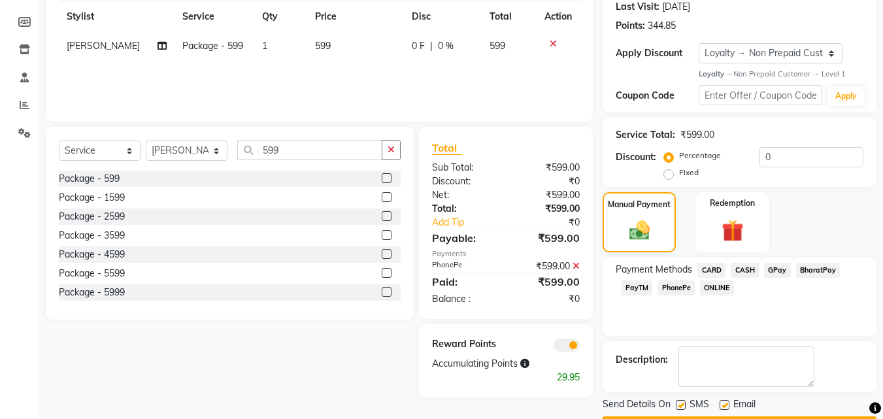
scroll to position [212, 0]
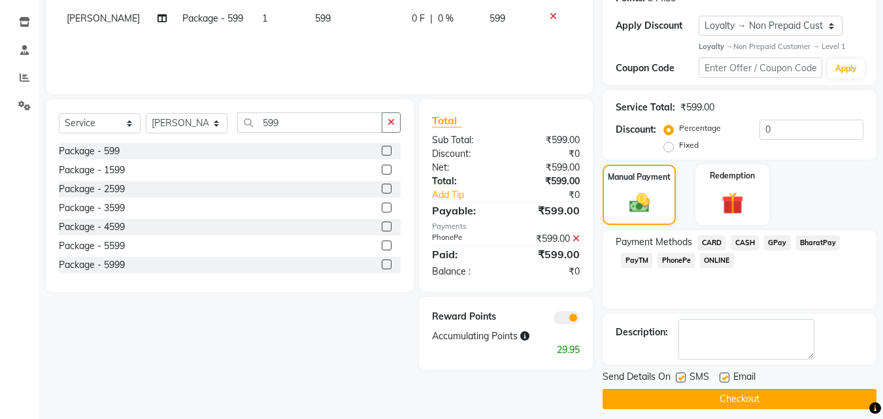
click at [681, 377] on label at bounding box center [681, 378] width 10 height 10
click at [681, 377] on input "checkbox" at bounding box center [680, 378] width 9 height 9
checkbox input "false"
click at [723, 376] on label at bounding box center [725, 378] width 10 height 10
click at [723, 376] on input "checkbox" at bounding box center [724, 378] width 9 height 9
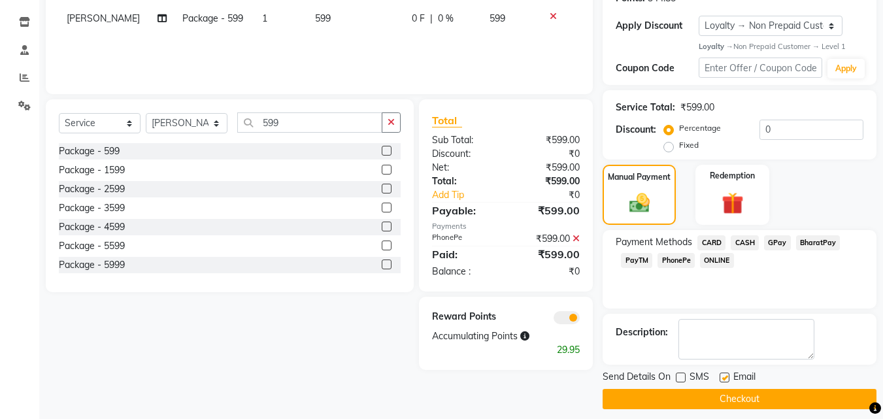
checkbox input "false"
drag, startPoint x: 717, startPoint y: 396, endPoint x: 716, endPoint y: 411, distance: 14.4
click at [715, 400] on button "Checkout" at bounding box center [740, 399] width 274 height 20
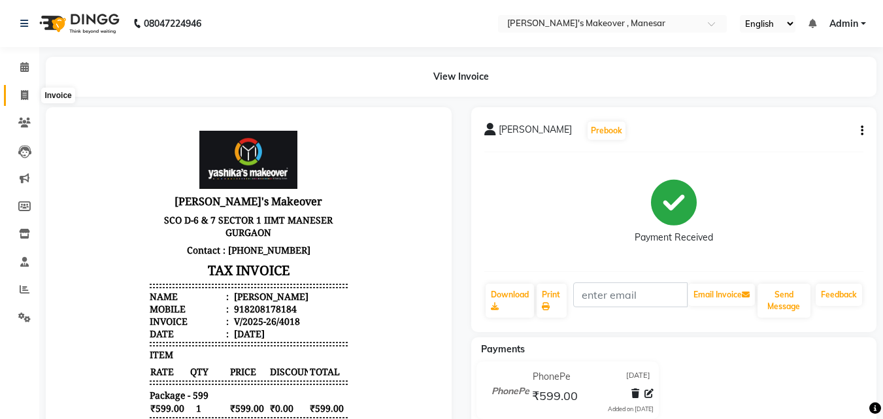
click at [24, 98] on icon at bounding box center [24, 95] width 7 height 10
select select "service"
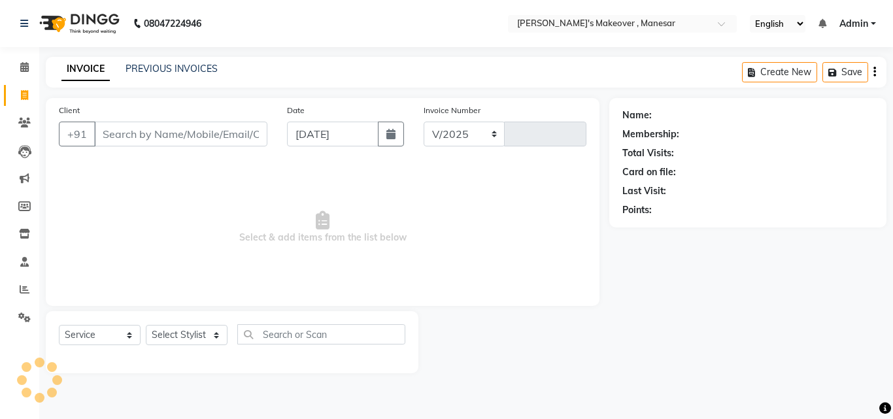
select select "820"
type input "4019"
click at [170, 131] on input "Client" at bounding box center [180, 134] width 173 height 25
type input "7838740264"
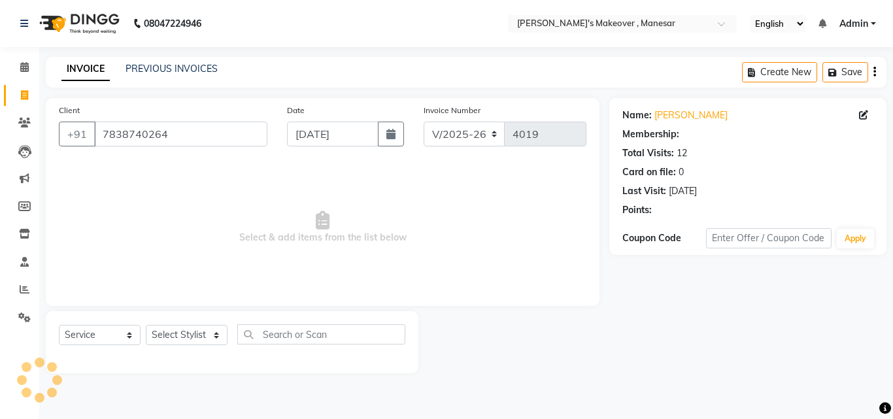
select select "1: Object"
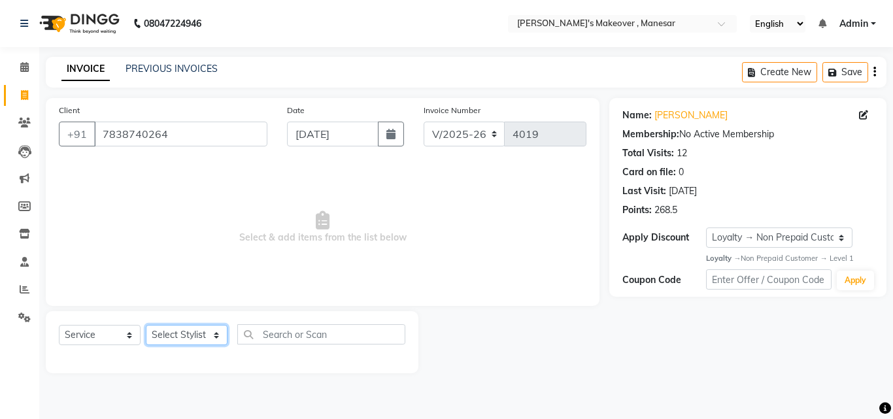
click at [188, 334] on select "Select Stylist Danish Shavej [PERSON_NAME] Krishna [PERSON_NAME] [PERSON_NAME] …" at bounding box center [187, 335] width 82 height 20
select select "14414"
click at [146, 325] on select "Select Stylist Danish Shavej [PERSON_NAME] Krishna [PERSON_NAME] [PERSON_NAME] …" at bounding box center [187, 335] width 82 height 20
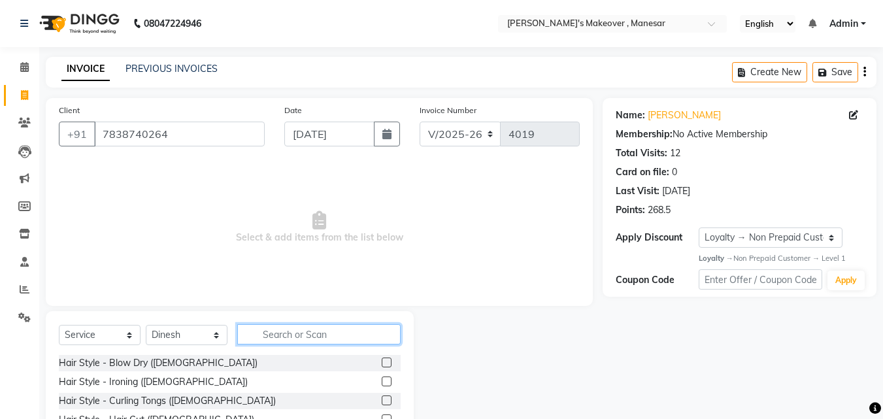
click at [314, 335] on input "text" at bounding box center [318, 334] width 163 height 20
type input "h cut"
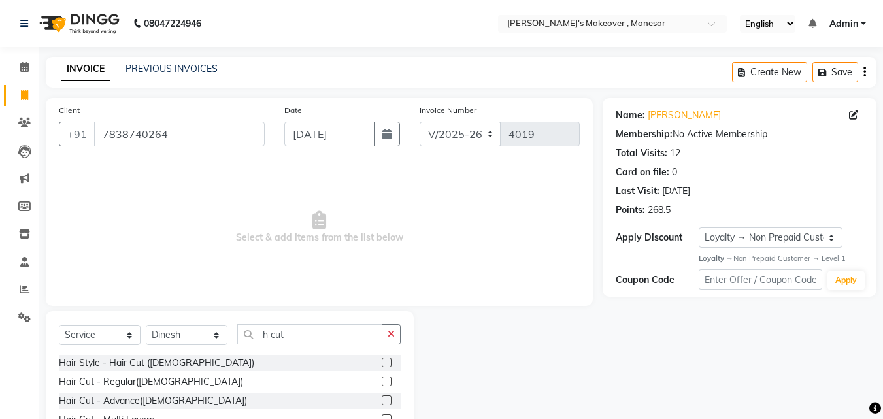
click at [382, 381] on label at bounding box center [387, 382] width 10 height 10
click at [382, 381] on input "checkbox" at bounding box center [386, 382] width 9 height 9
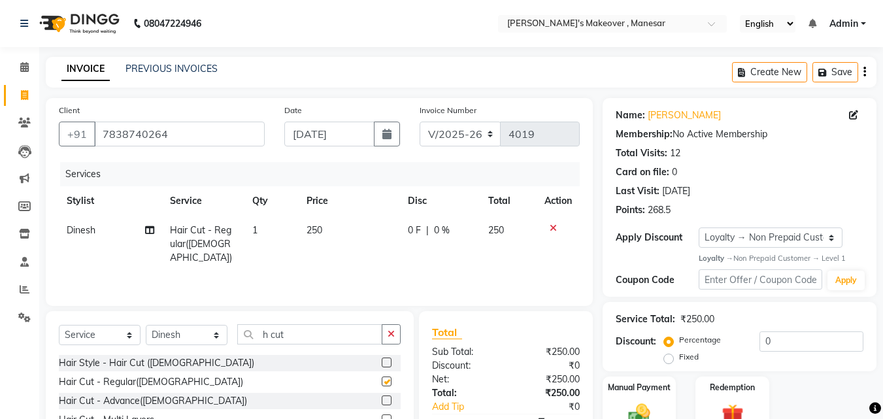
checkbox input "false"
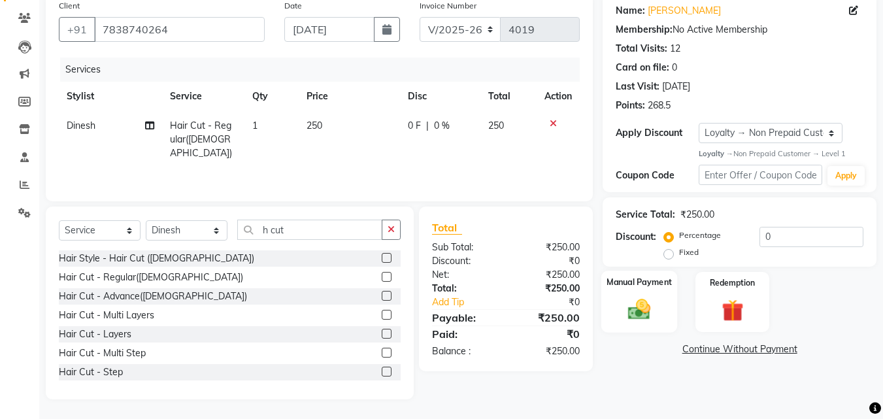
click at [640, 288] on label "Manual Payment" at bounding box center [639, 283] width 65 height 12
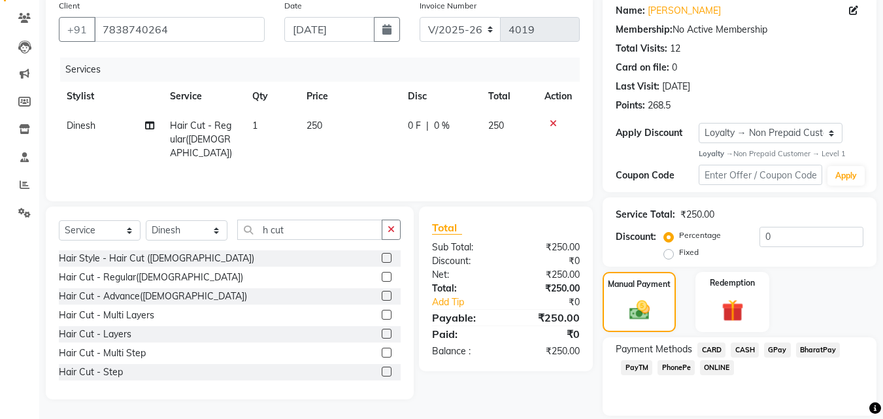
click at [675, 371] on span "PhonePe" at bounding box center [676, 367] width 37 height 15
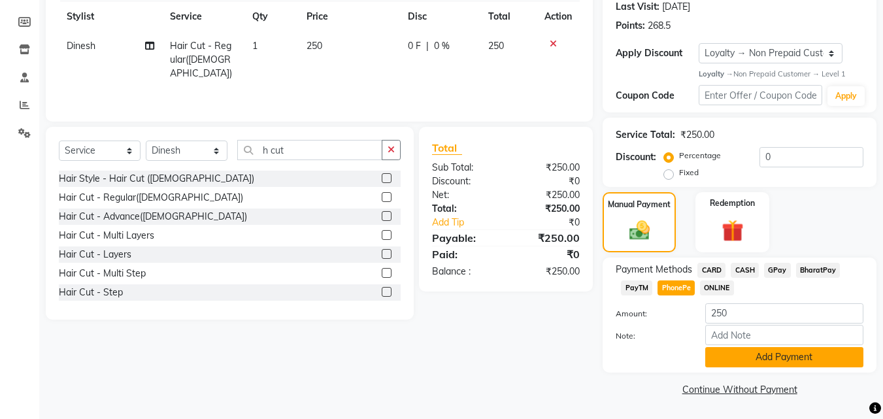
click at [791, 356] on button "Add Payment" at bounding box center [785, 357] width 158 height 20
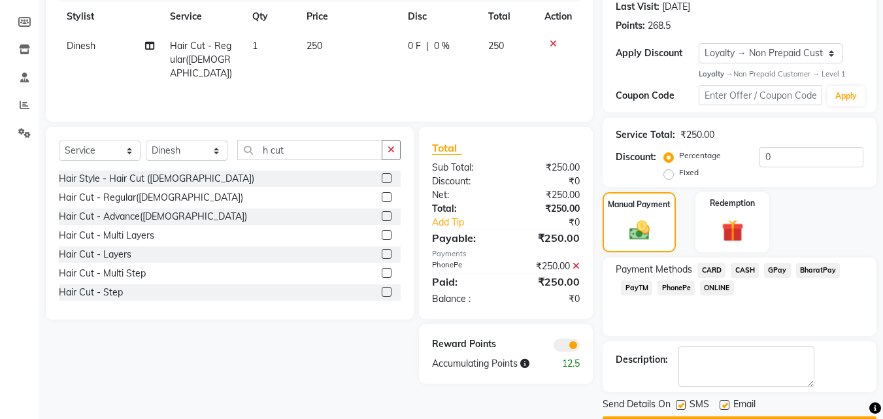
scroll to position [222, 0]
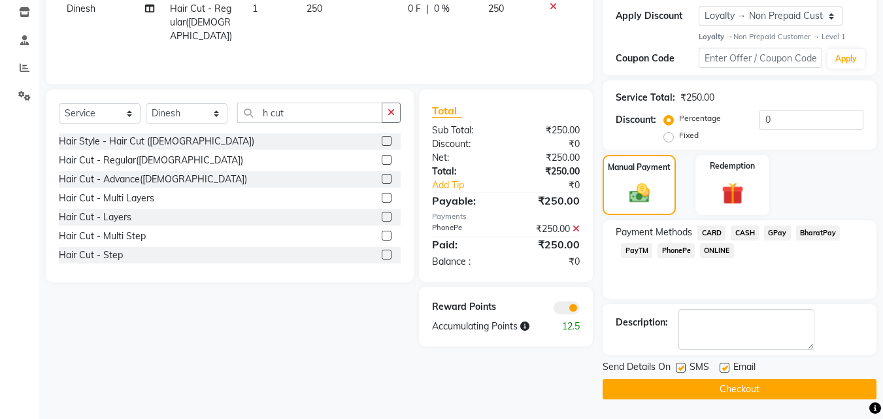
click at [681, 371] on label at bounding box center [681, 368] width 10 height 10
click at [681, 371] on input "checkbox" at bounding box center [680, 368] width 9 height 9
checkbox input "false"
click at [723, 365] on label at bounding box center [725, 368] width 10 height 10
click at [723, 365] on input "checkbox" at bounding box center [724, 368] width 9 height 9
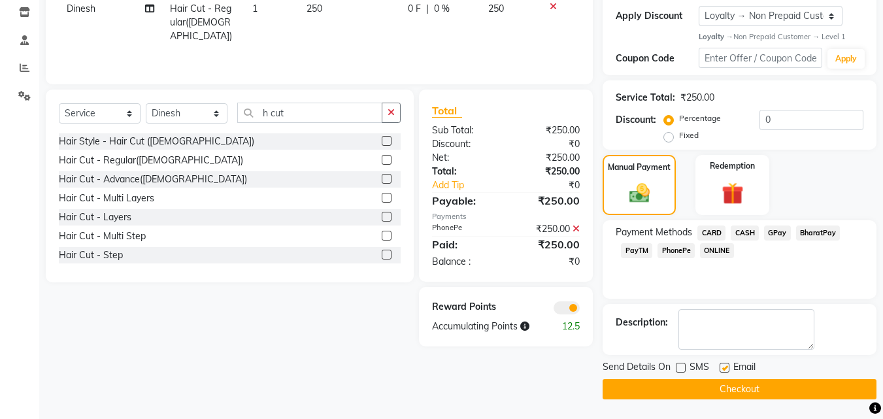
checkbox input "false"
click at [708, 386] on button "Checkout" at bounding box center [740, 389] width 274 height 20
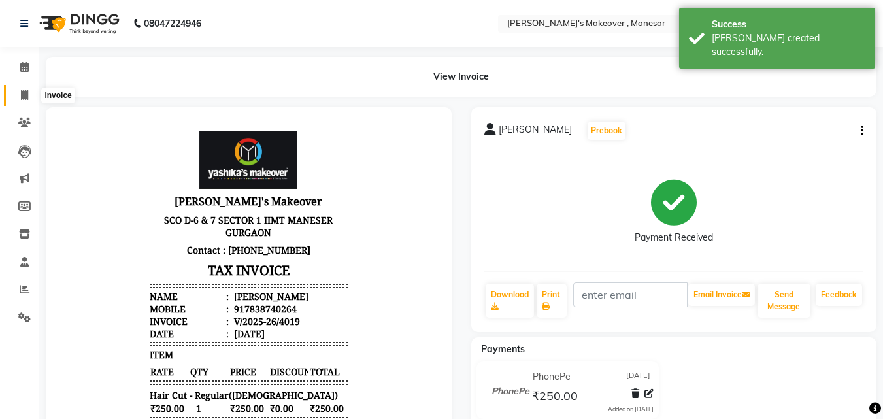
click at [26, 91] on icon at bounding box center [24, 95] width 7 height 10
select select "service"
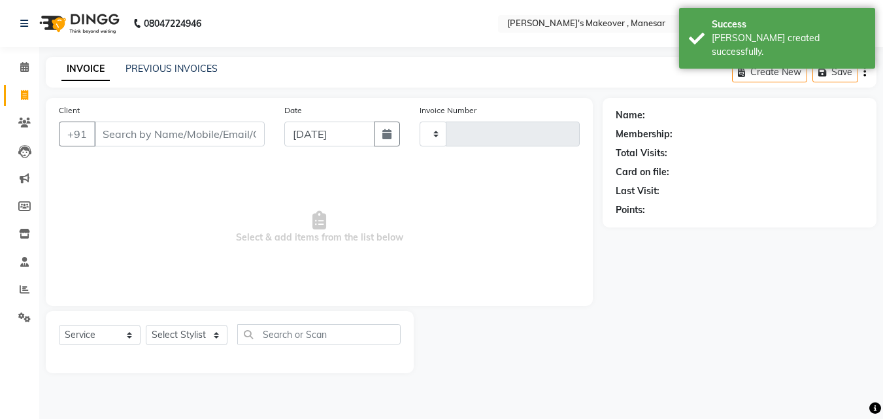
type input "4020"
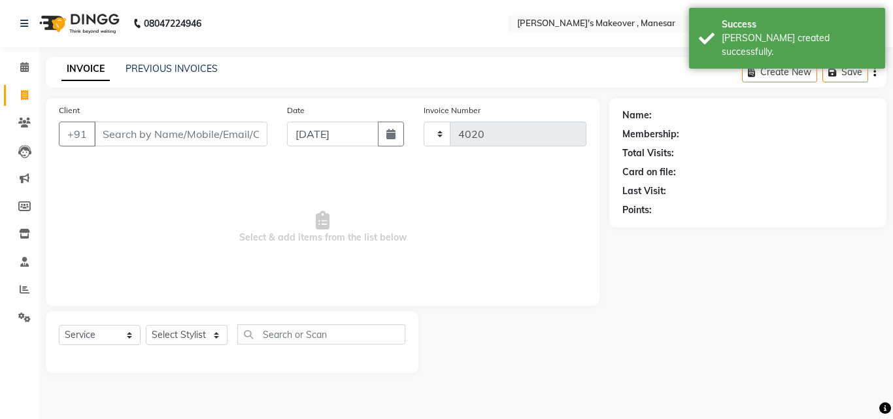
select select "820"
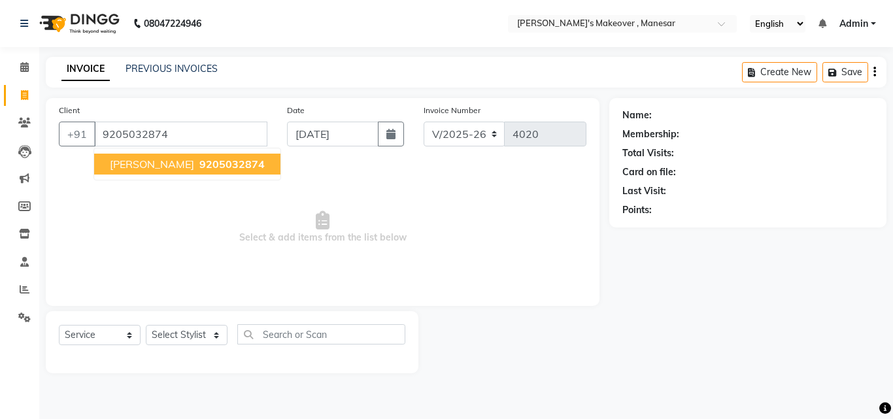
type input "9205032874"
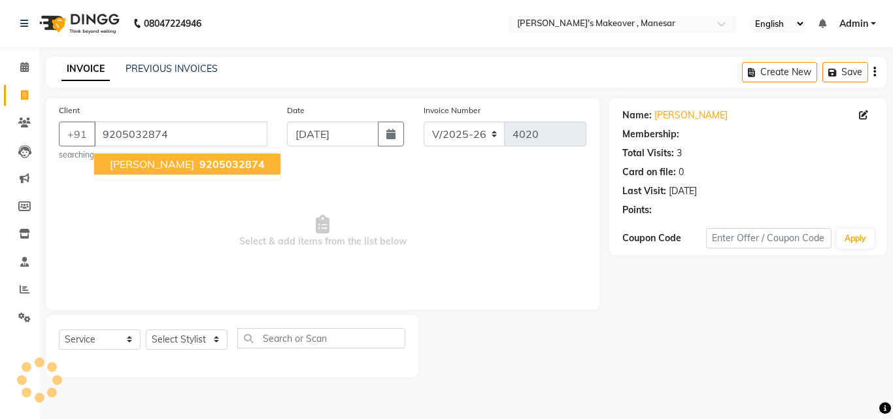
select select "1: Object"
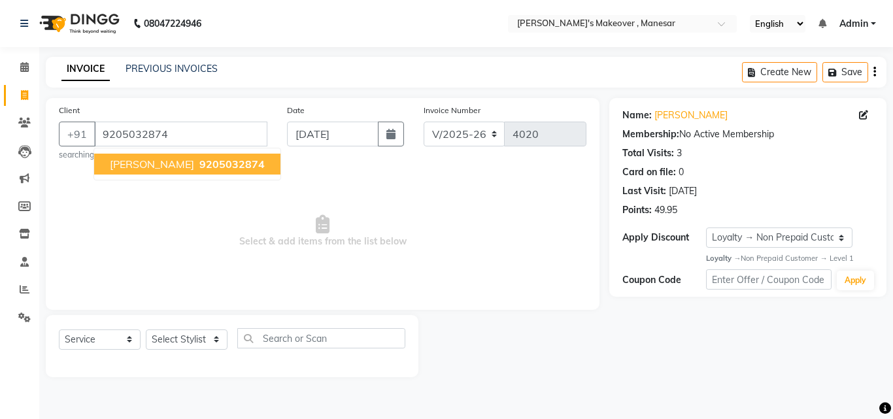
click at [199, 164] on span "9205032874" at bounding box center [231, 164] width 65 height 13
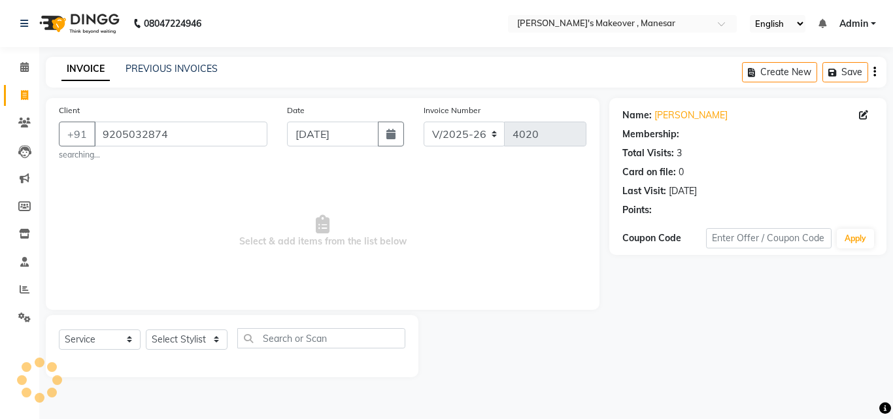
select select "1: Object"
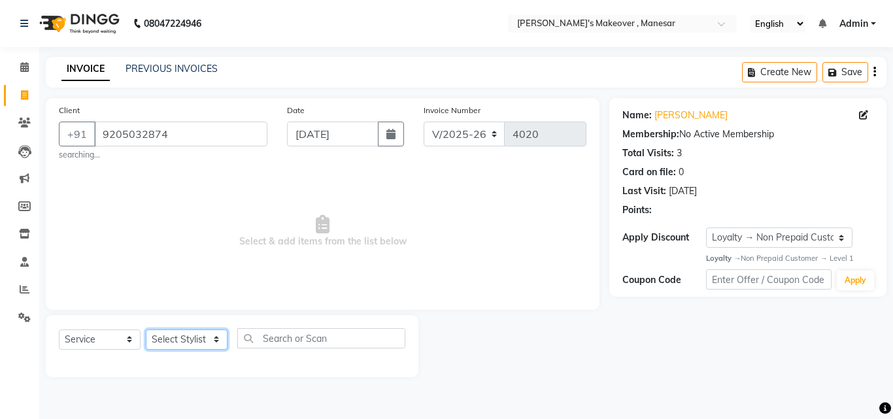
click at [182, 337] on select "Select Stylist Danish Shavej [PERSON_NAME] Krishna [PERSON_NAME] [PERSON_NAME] …" at bounding box center [187, 340] width 82 height 20
select select "69485"
click at [146, 330] on select "Select Stylist Danish Shavej [PERSON_NAME] Krishna [PERSON_NAME] [PERSON_NAME] …" at bounding box center [187, 340] width 82 height 20
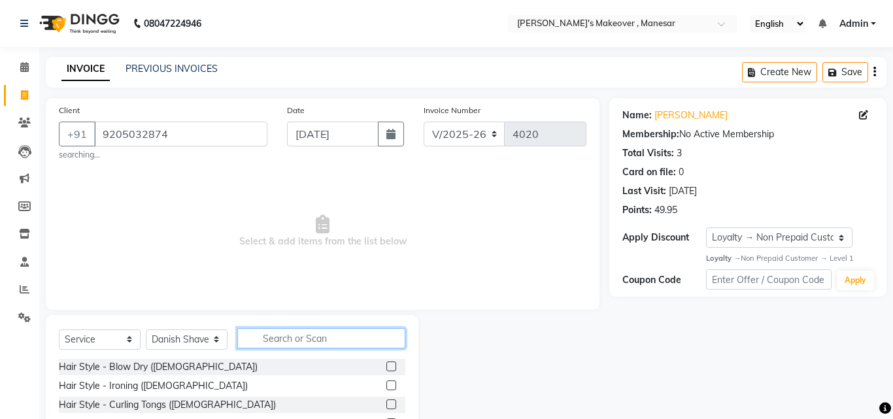
click at [286, 341] on input "text" at bounding box center [321, 338] width 168 height 20
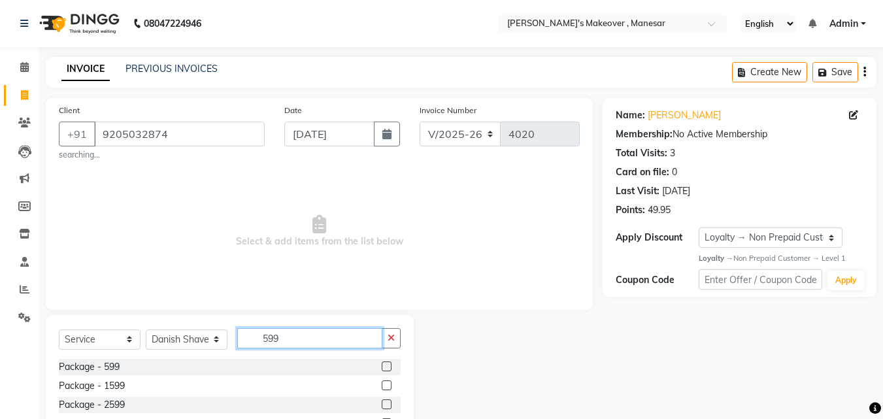
type input "599"
click at [382, 367] on label at bounding box center [387, 367] width 10 height 10
click at [382, 367] on input "checkbox" at bounding box center [386, 367] width 9 height 9
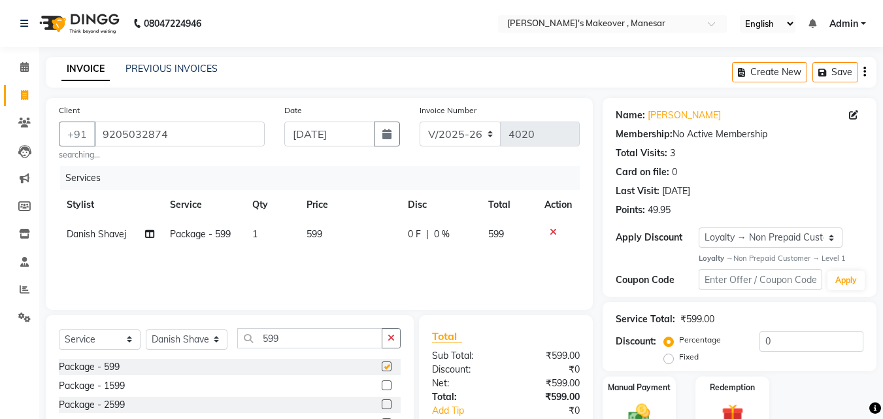
checkbox input "false"
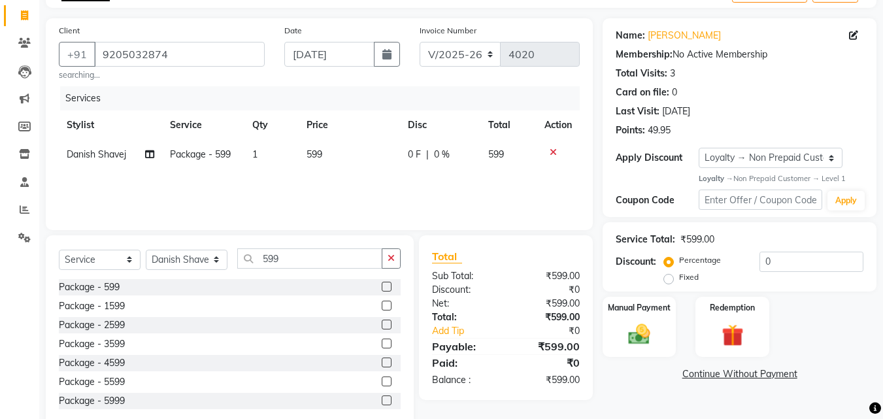
scroll to position [98, 0]
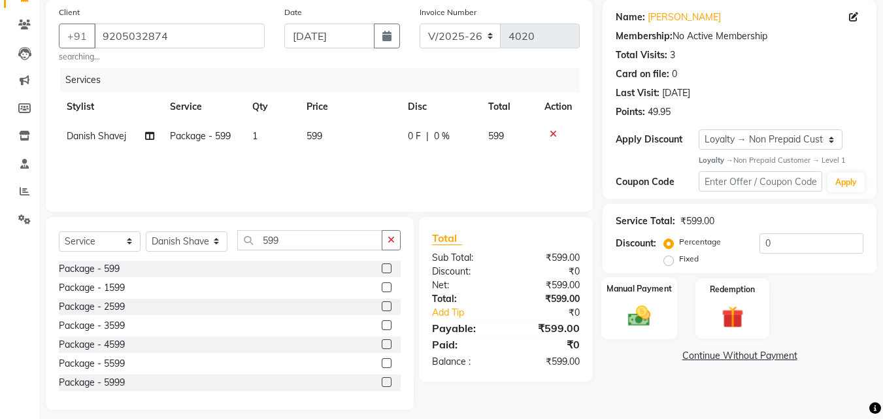
click at [632, 298] on div "Manual Payment" at bounding box center [640, 308] width 77 height 62
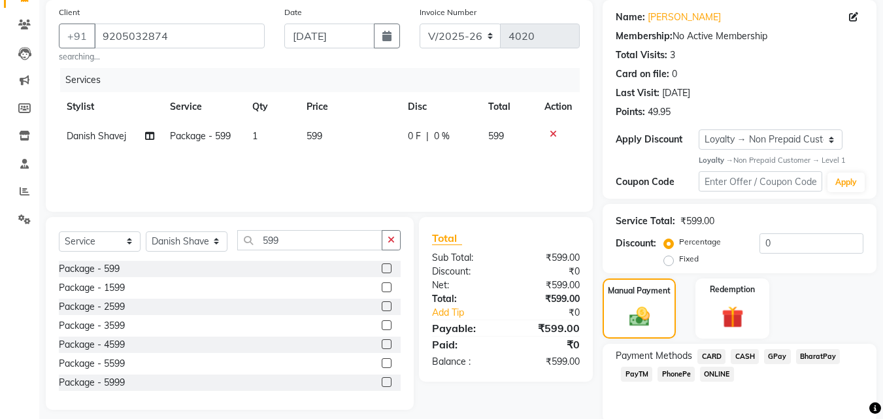
click at [670, 372] on span "PhonePe" at bounding box center [676, 374] width 37 height 15
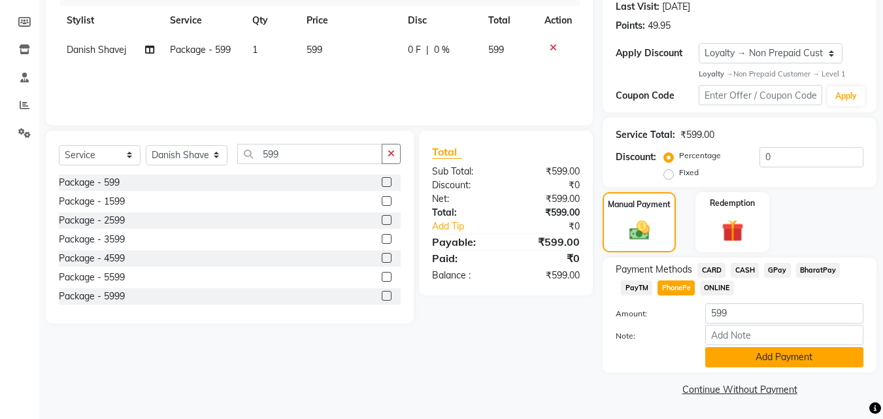
click at [767, 361] on button "Add Payment" at bounding box center [785, 357] width 158 height 20
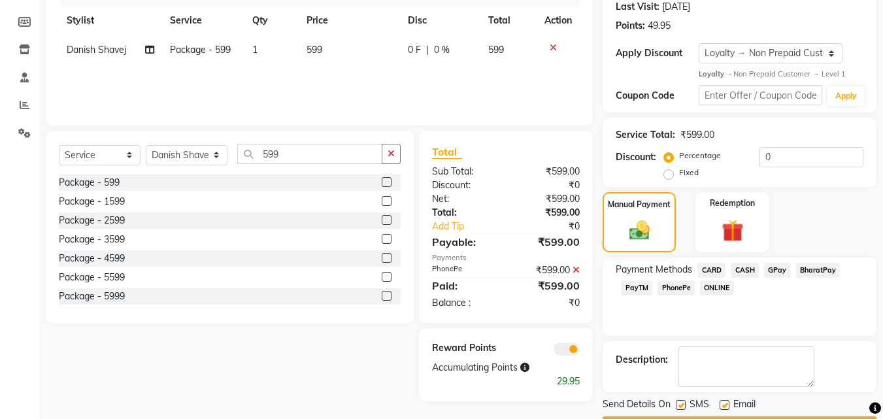
scroll to position [222, 0]
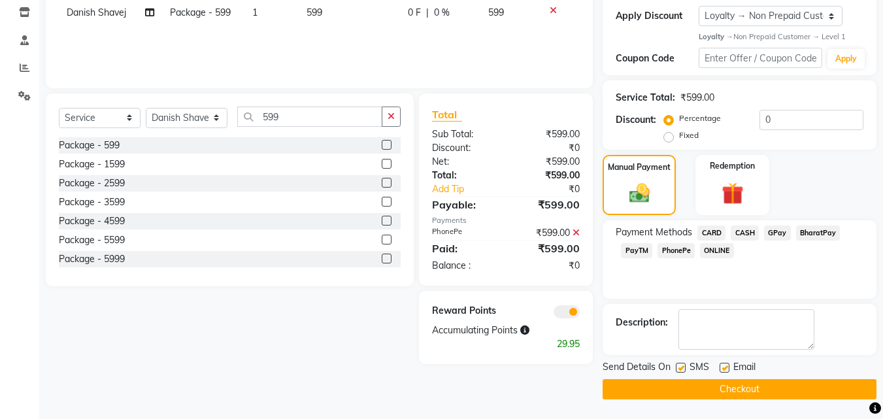
click at [679, 371] on label at bounding box center [681, 368] width 10 height 10
click at [679, 371] on input "checkbox" at bounding box center [680, 368] width 9 height 9
checkbox input "false"
click at [727, 364] on label at bounding box center [725, 368] width 10 height 10
click at [727, 364] on input "checkbox" at bounding box center [724, 368] width 9 height 9
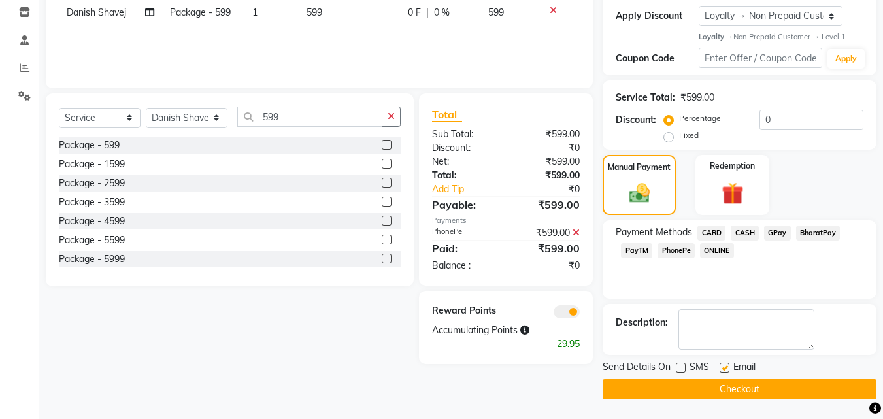
checkbox input "false"
click at [719, 386] on button "Checkout" at bounding box center [740, 389] width 274 height 20
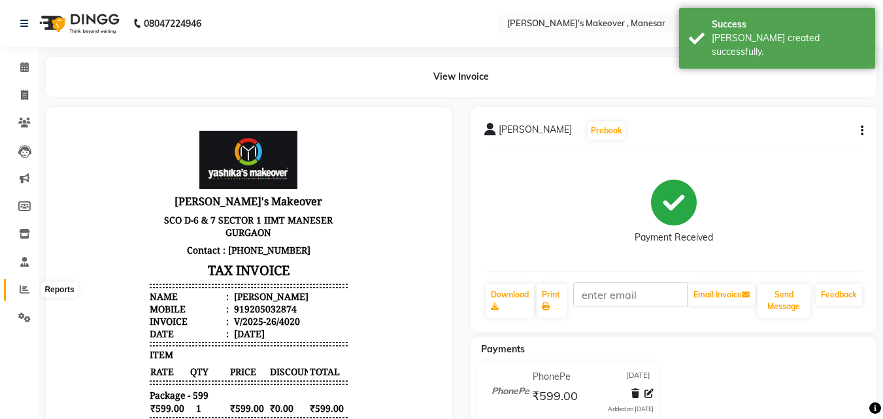
click at [21, 290] on icon at bounding box center [25, 289] width 10 height 10
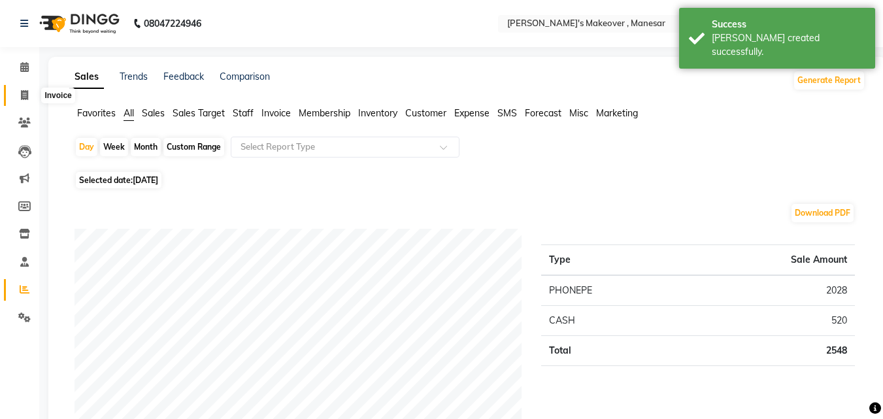
click at [31, 91] on span at bounding box center [24, 95] width 23 height 15
select select "service"
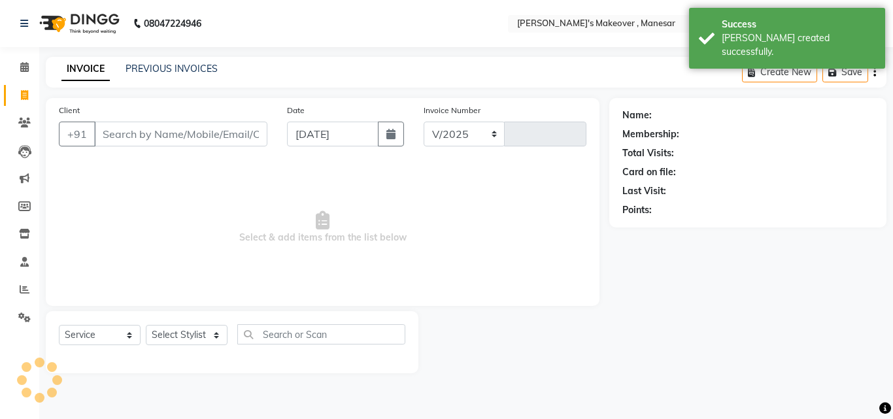
select select "820"
type input "4021"
